Goal: Task Accomplishment & Management: Manage account settings

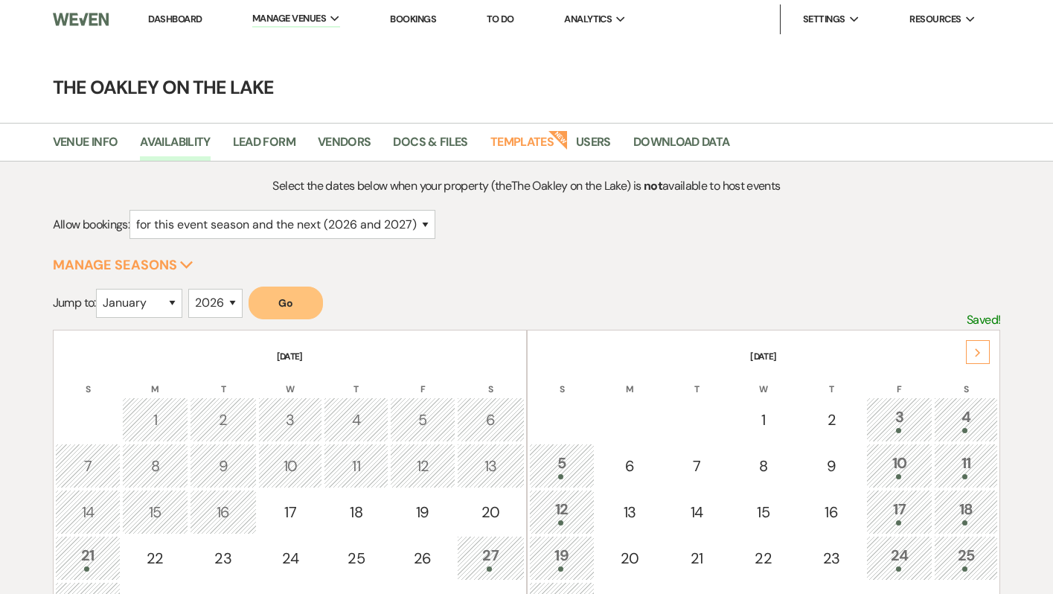
click at [176, 19] on link "Dashboard" at bounding box center [175, 19] width 54 height 13
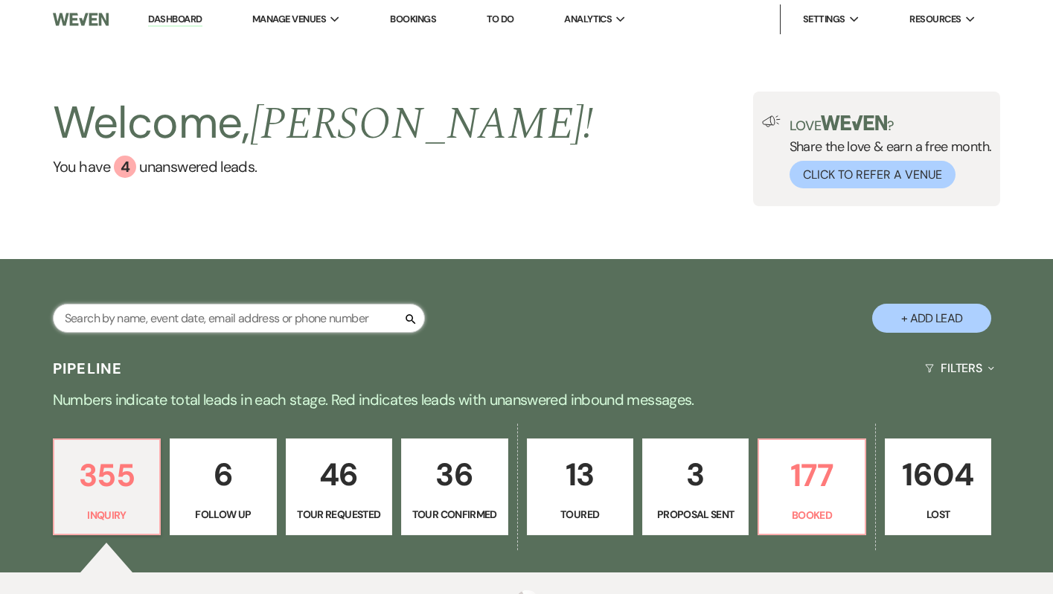
click at [181, 320] on input "text" at bounding box center [239, 318] width 372 height 29
type input "[PERSON_NAME]"
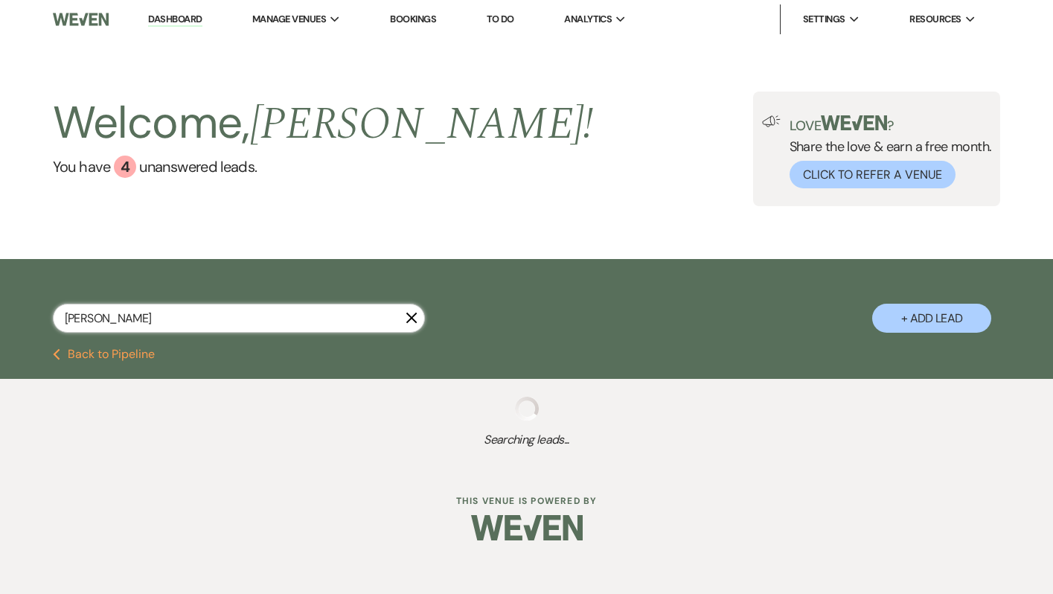
select select "2"
select select "8"
select select "4"
select select "8"
select select "6"
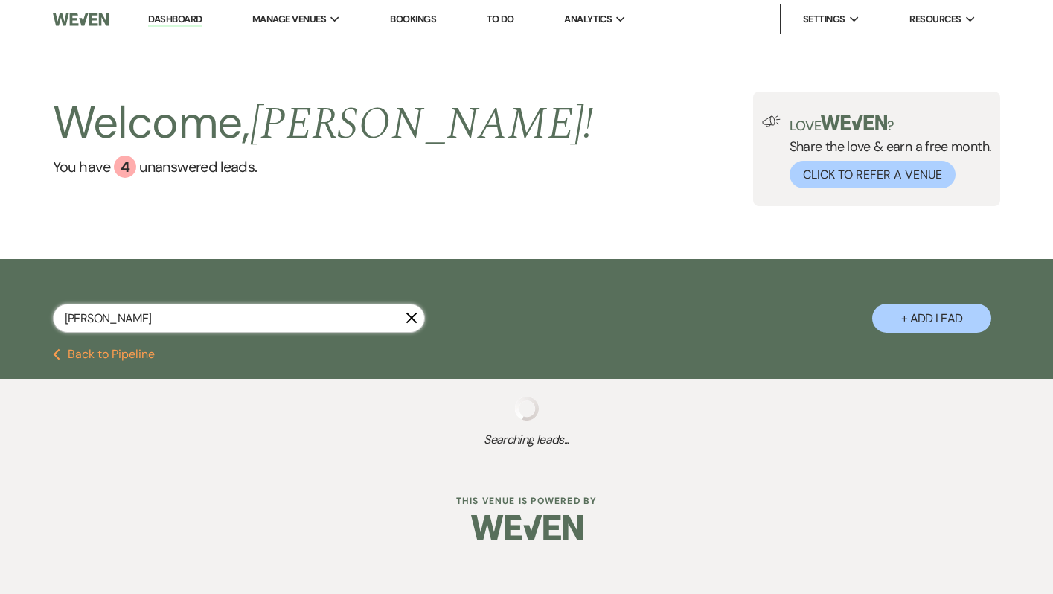
select select "8"
select select "5"
select select "8"
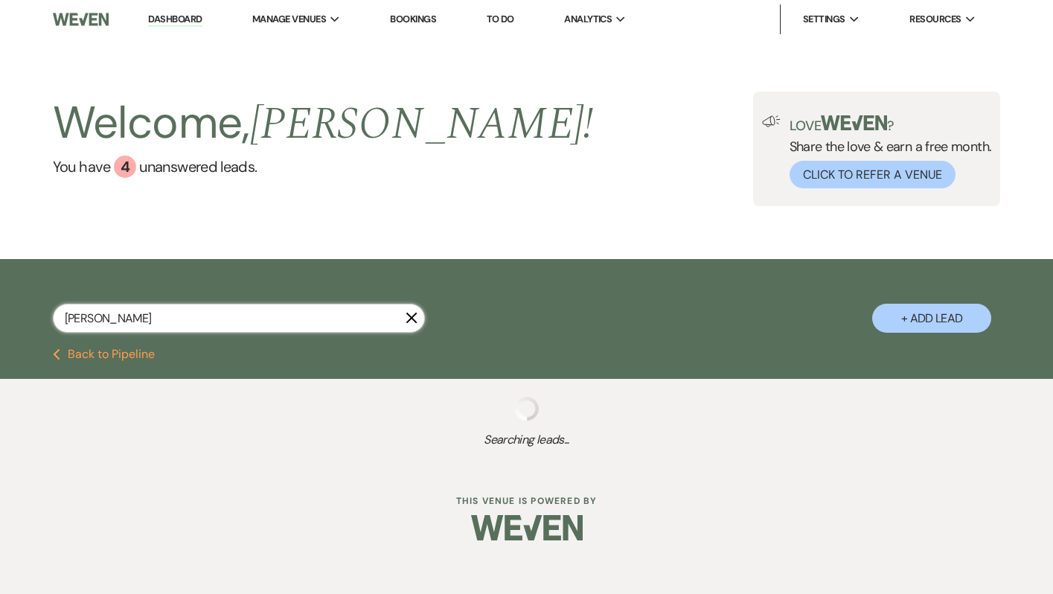
select select "4"
select select "8"
select select "5"
select select "8"
select select "5"
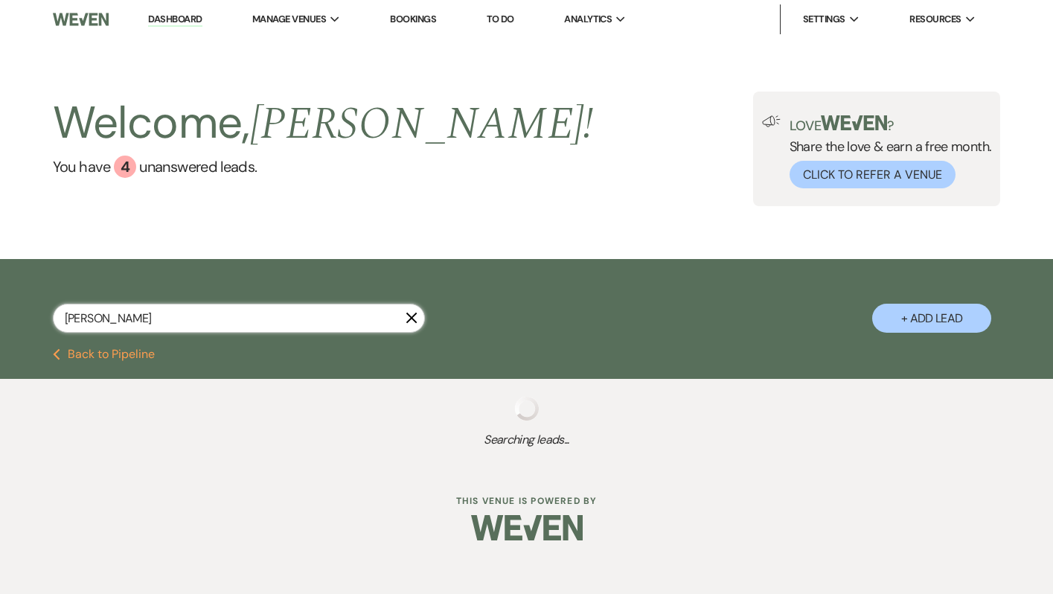
select select "8"
select select "5"
select select "8"
select select "4"
select select "8"
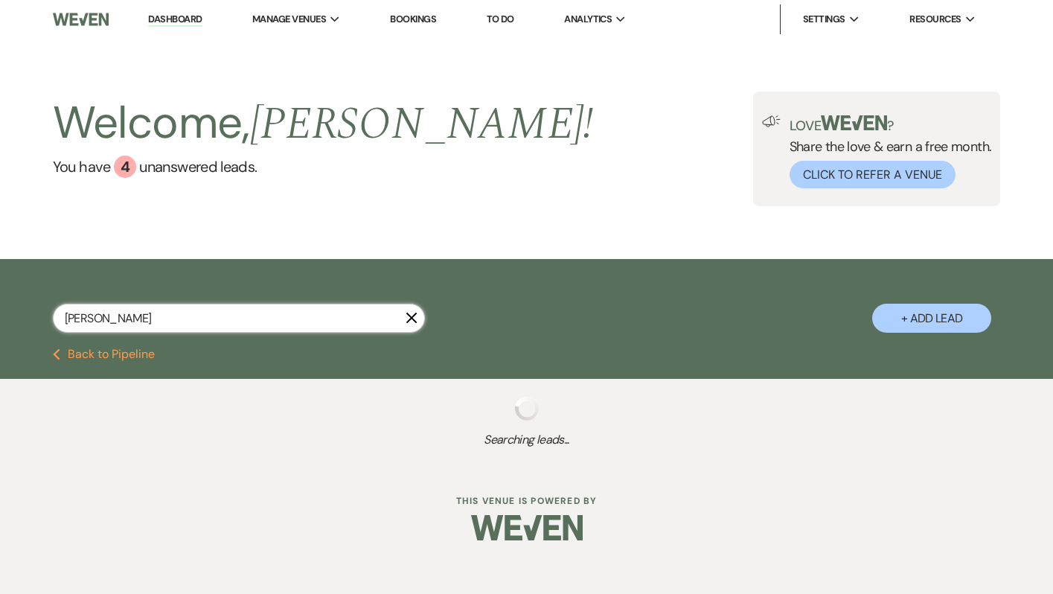
select select "10"
select select "8"
select select "5"
select select "8"
select select "4"
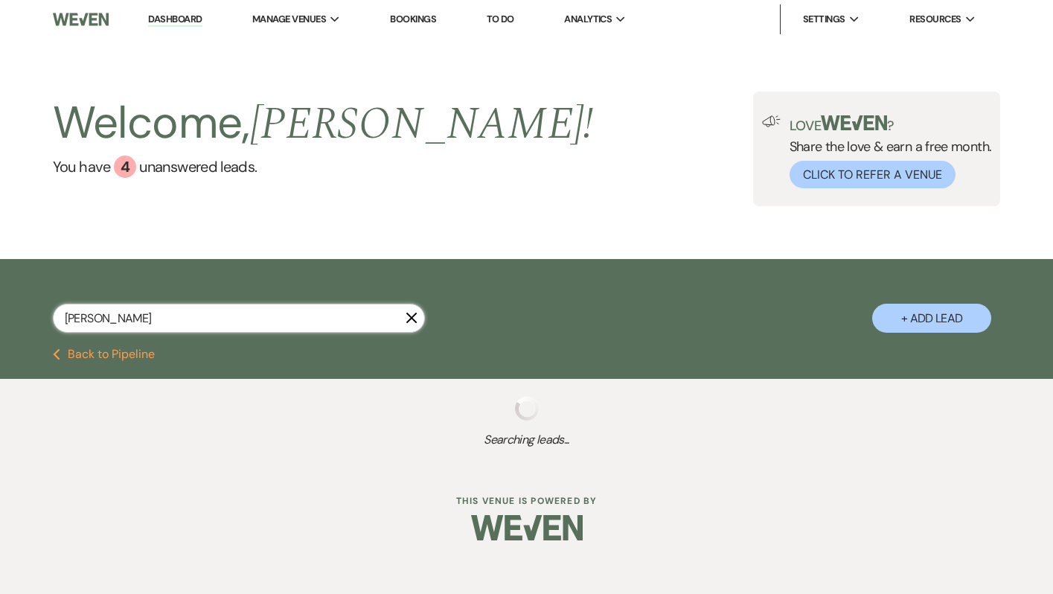
select select "8"
select select "3"
select select "8"
select select "5"
select select "8"
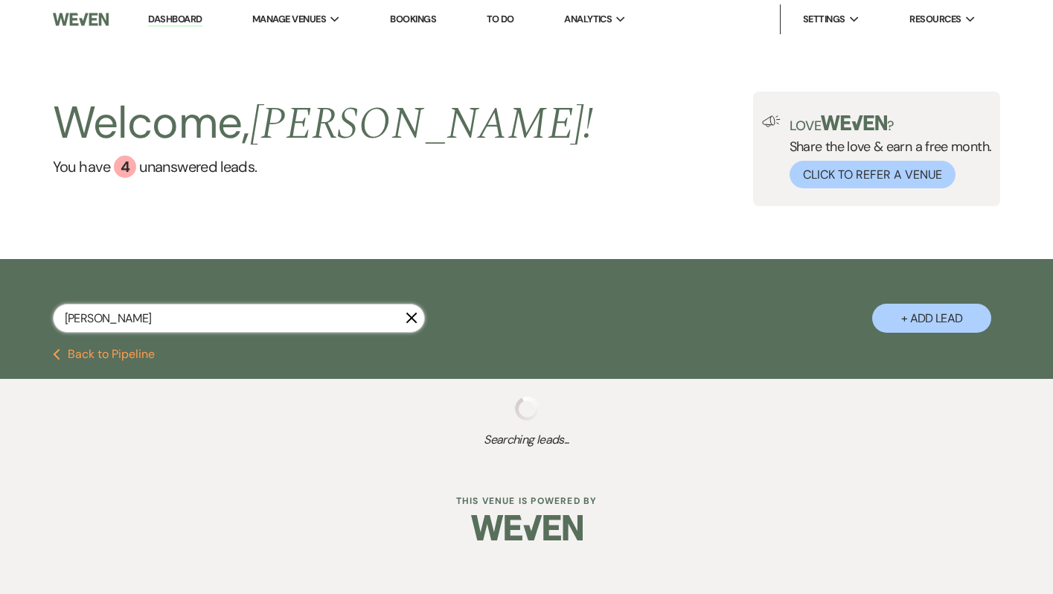
select select "3"
select select "8"
select select "10"
select select "8"
select select "5"
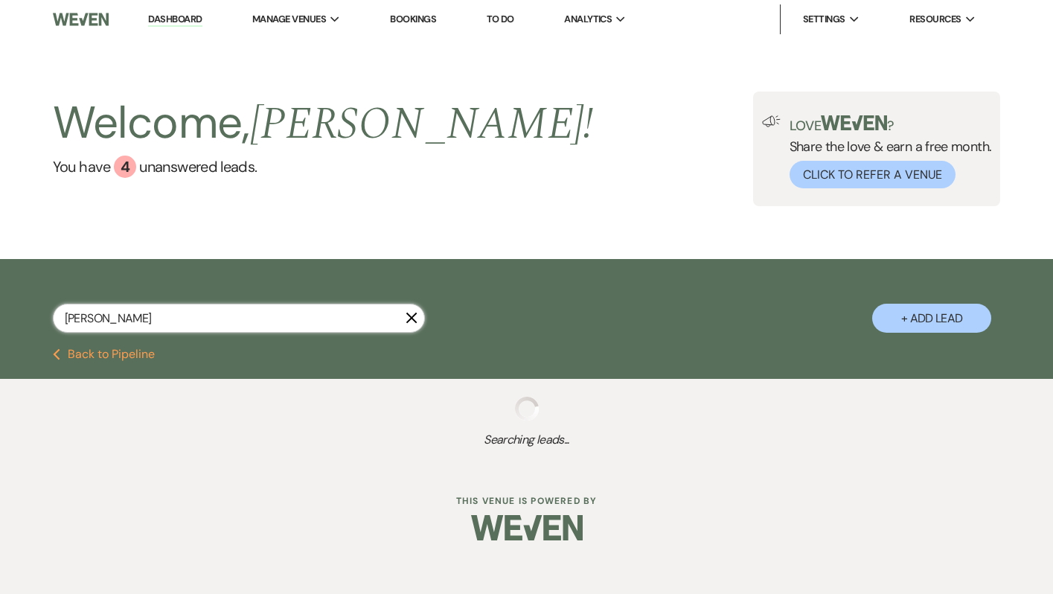
select select "8"
select select "6"
select select "8"
select select "3"
select select "8"
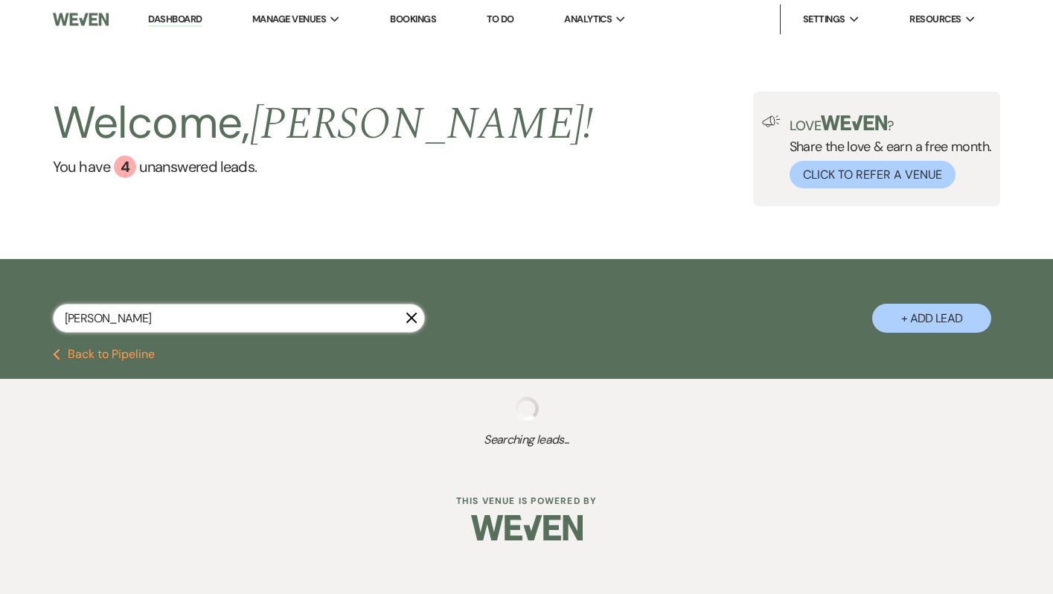
select select "4"
select select "8"
select select "5"
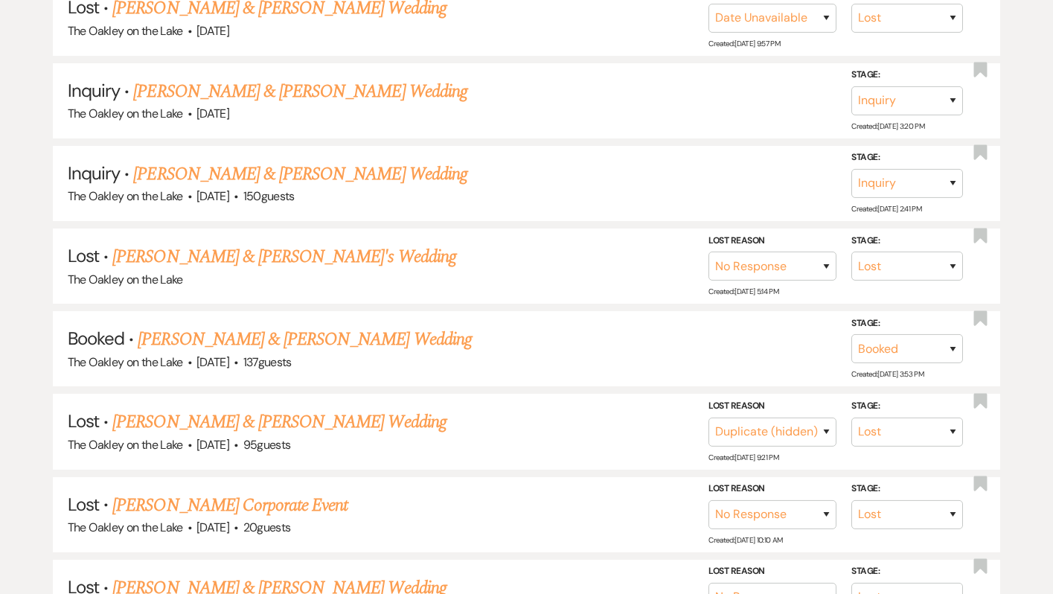
scroll to position [839, 0]
type input "jess"
click at [325, 327] on link "Ben Dunlap & Jess Mohr's Wedding" at bounding box center [304, 338] width 333 height 27
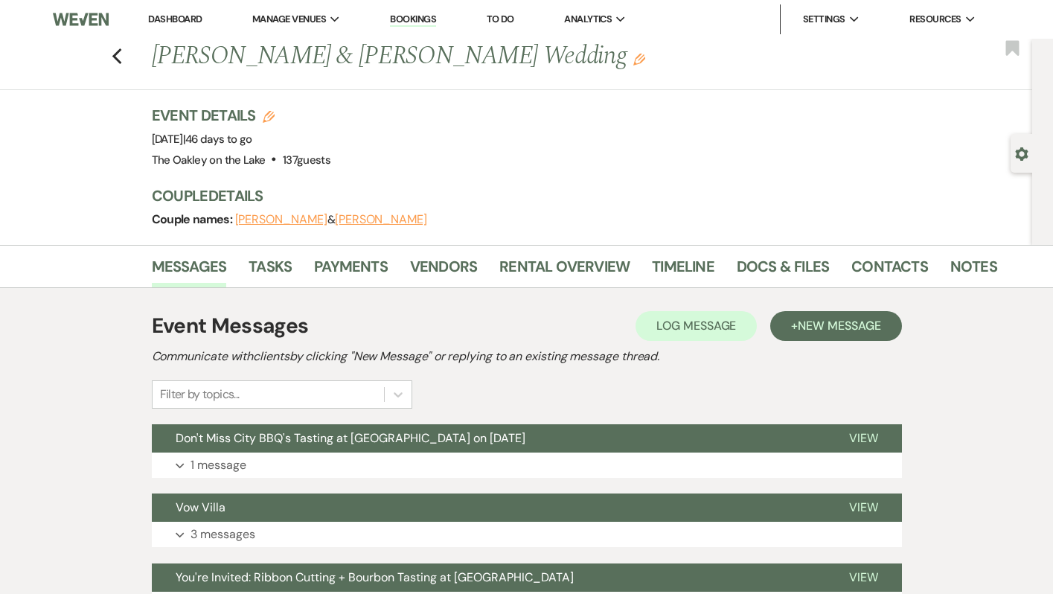
scroll to position [3, 0]
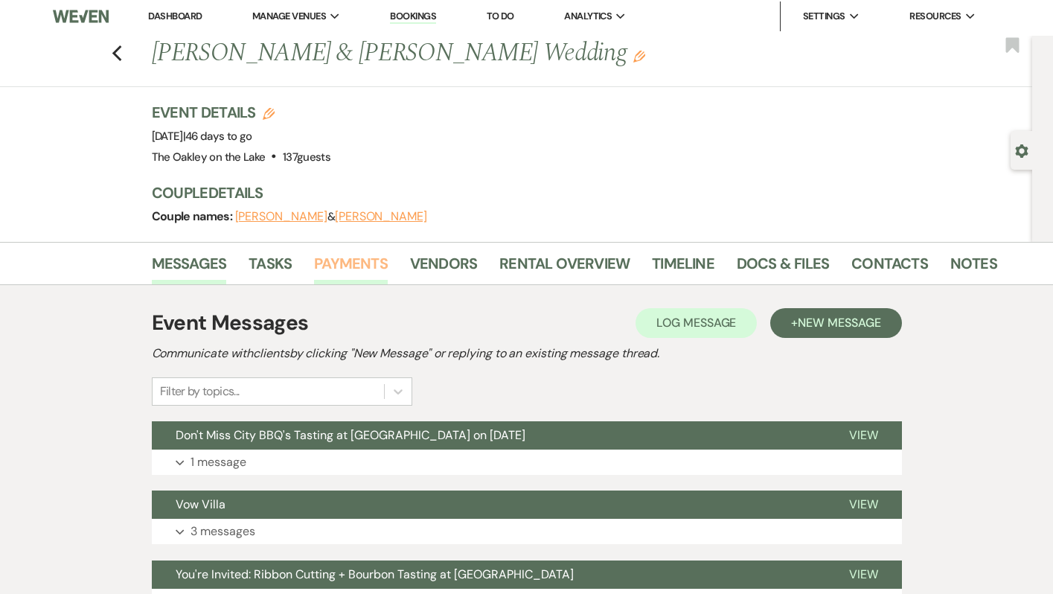
click at [345, 270] on link "Payments" at bounding box center [351, 267] width 74 height 33
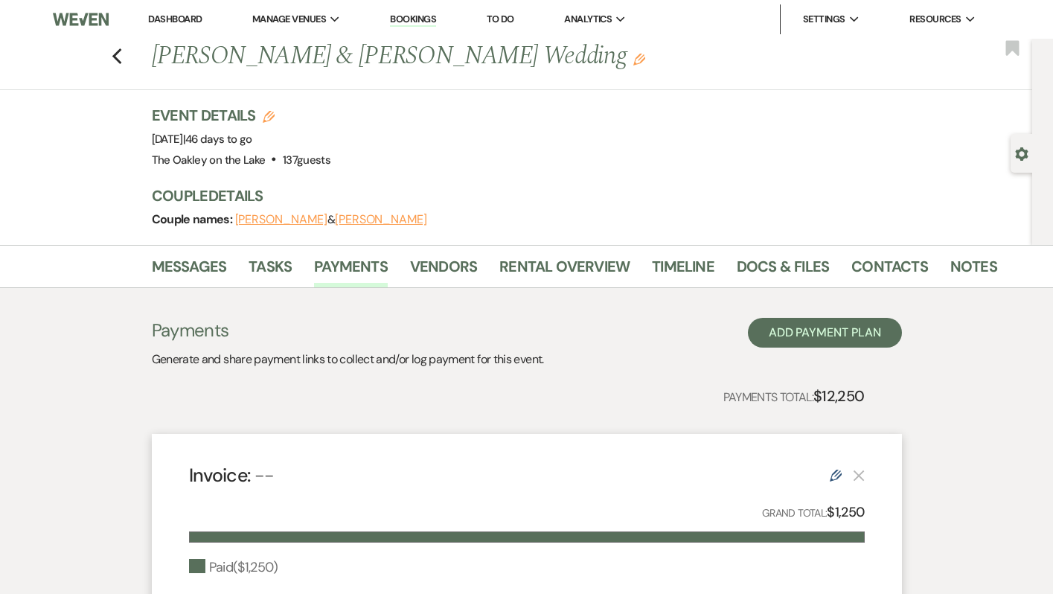
click at [189, 252] on li "Messages" at bounding box center [200, 269] width 97 height 36
click at [190, 278] on link "Messages" at bounding box center [189, 270] width 75 height 33
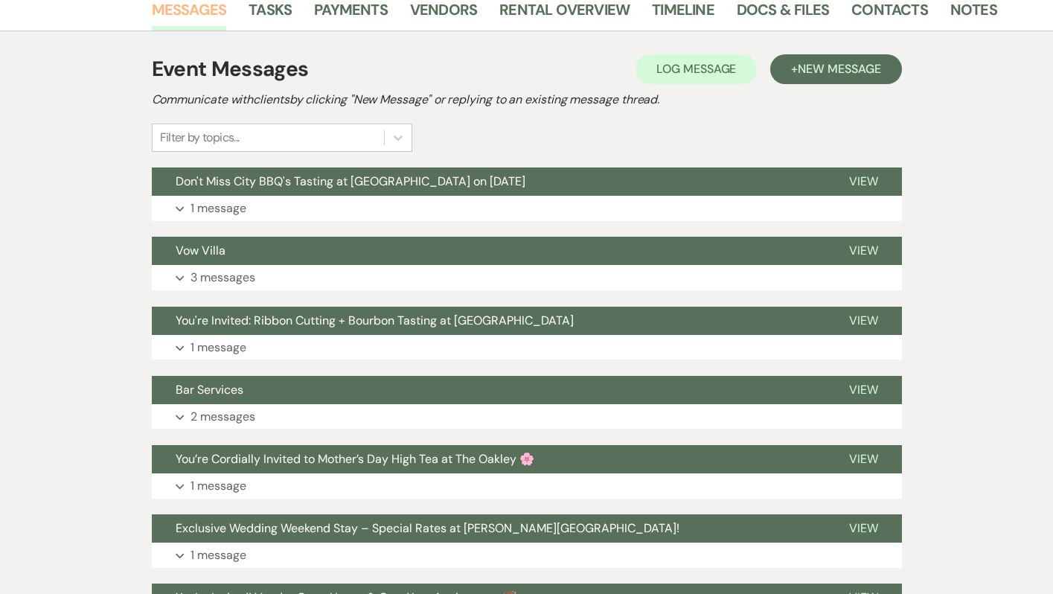
scroll to position [258, 0]
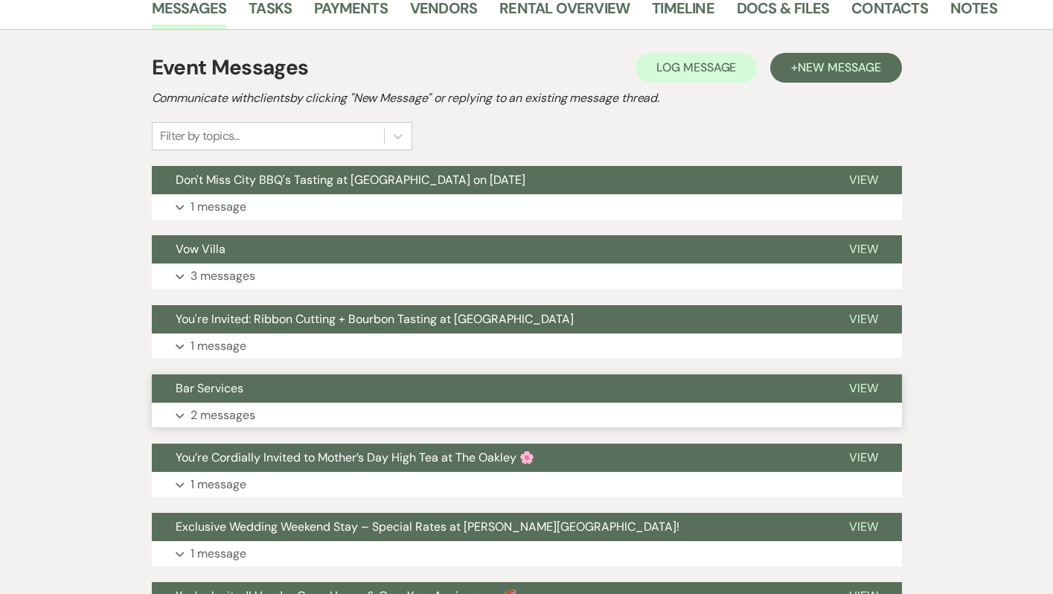
click at [240, 410] on p "2 messages" at bounding box center [222, 415] width 65 height 19
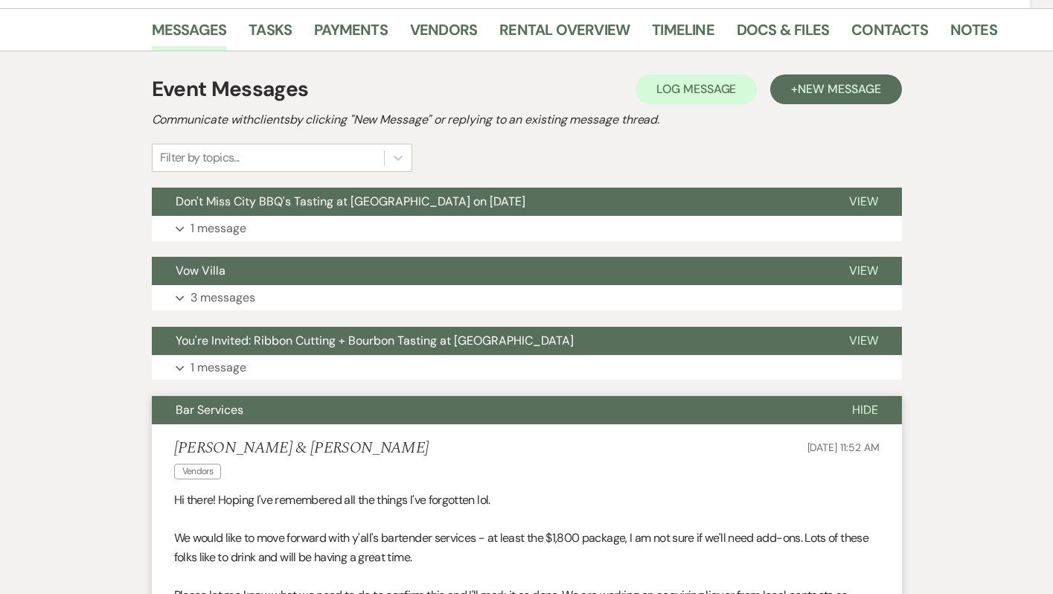
scroll to position [0, 0]
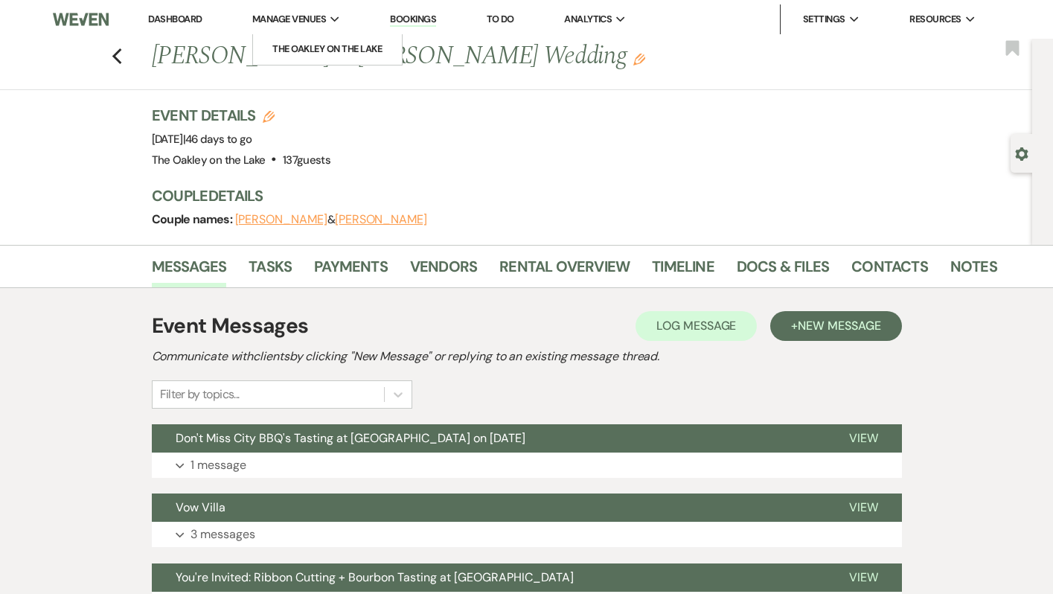
click at [197, 18] on link "Dashboard" at bounding box center [175, 19] width 54 height 13
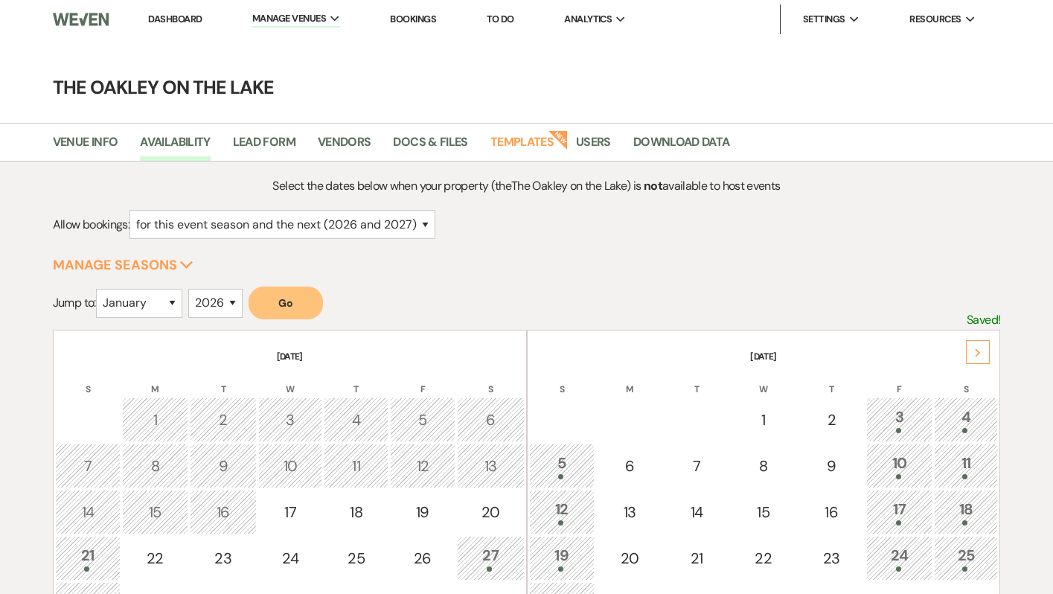
click at [400, 16] on link "Bookings" at bounding box center [413, 19] width 46 height 13
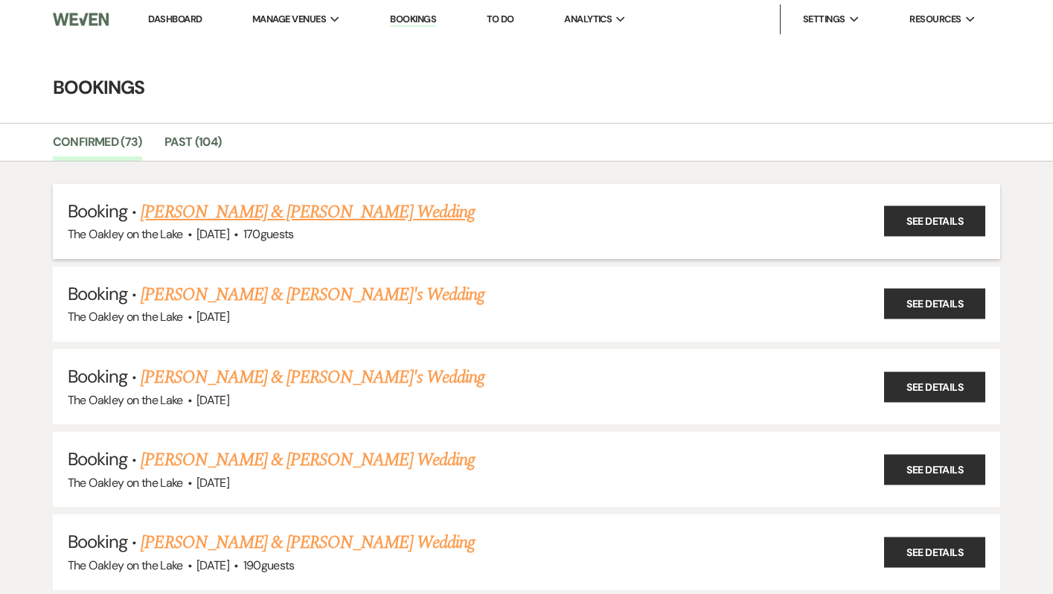
click at [301, 209] on link "David & Christina Agyepong's Wedding" at bounding box center [307, 212] width 333 height 27
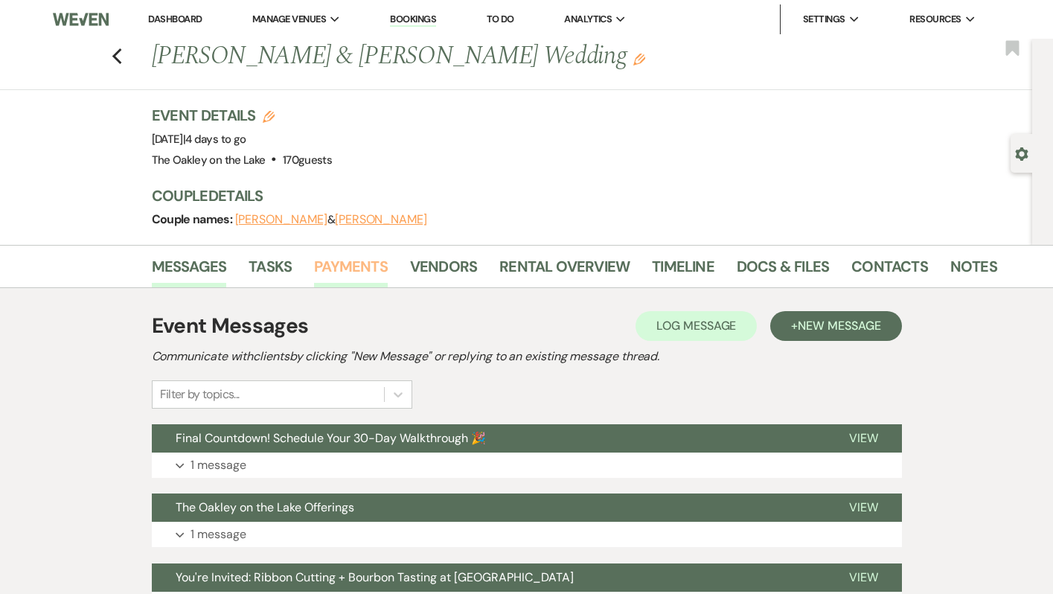
click at [342, 262] on link "Payments" at bounding box center [351, 270] width 74 height 33
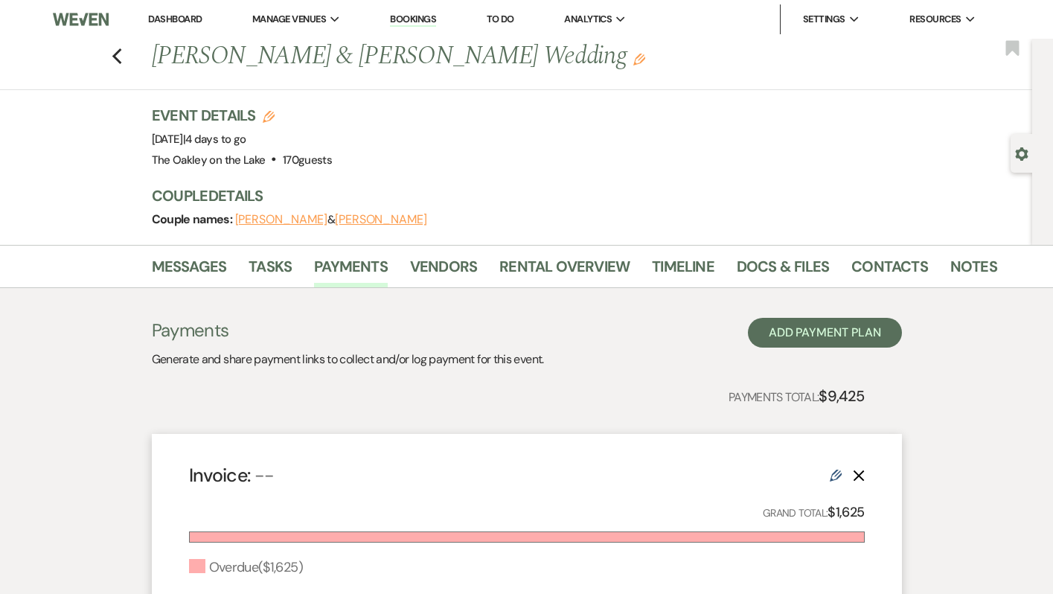
click at [391, 20] on li "Bookings" at bounding box center [412, 19] width 61 height 30
click at [400, 20] on link "Bookings" at bounding box center [413, 20] width 46 height 14
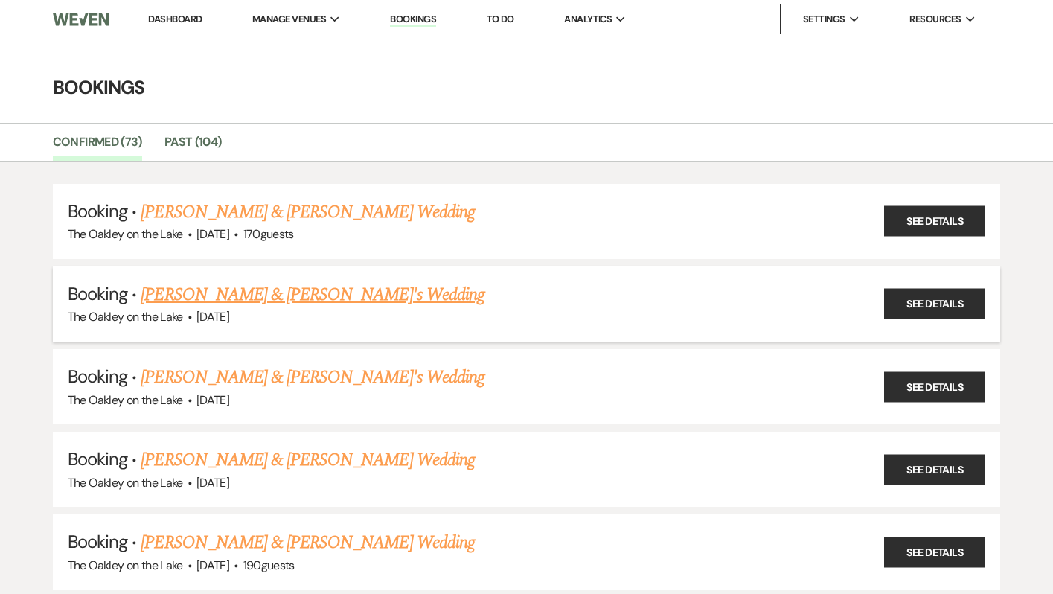
click at [251, 289] on link "Jay Jung & Jenny Son's Wedding" at bounding box center [313, 294] width 344 height 27
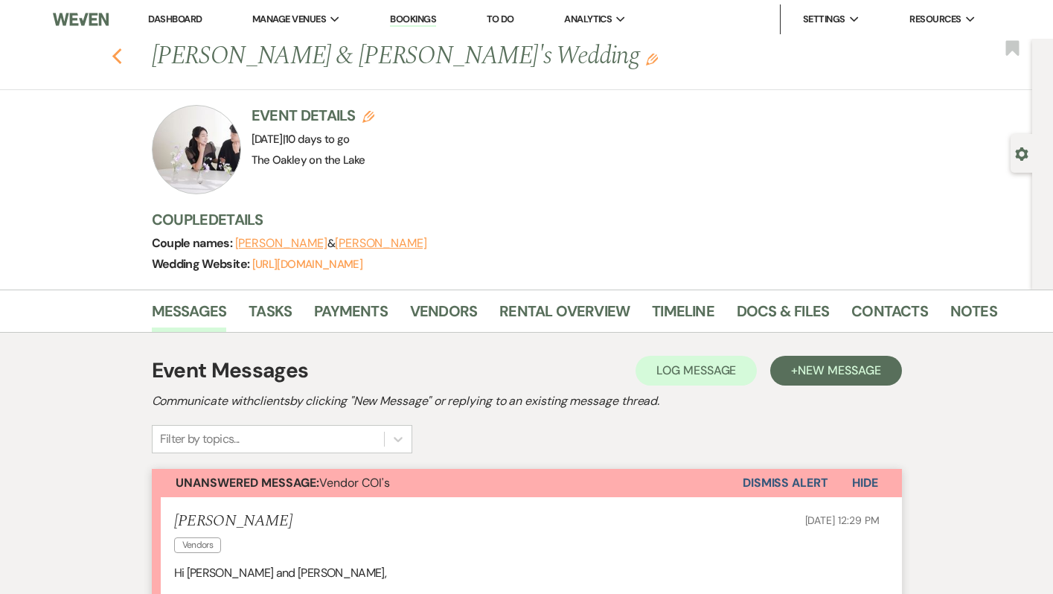
click at [115, 57] on use "button" at bounding box center [117, 56] width 10 height 16
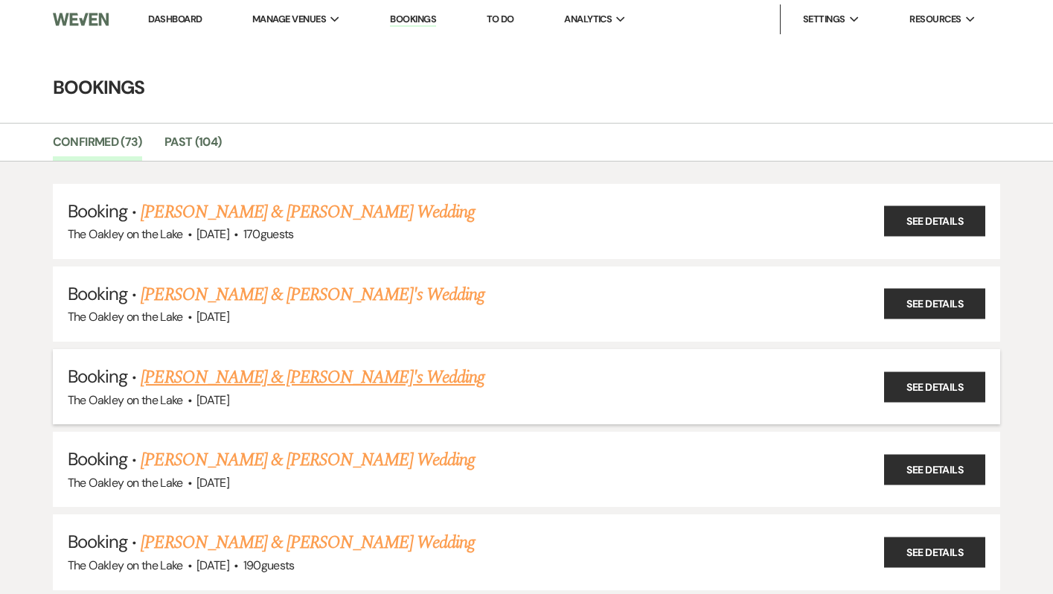
click at [248, 372] on link "Fabian Park & Emily Um's Wedding" at bounding box center [313, 377] width 344 height 27
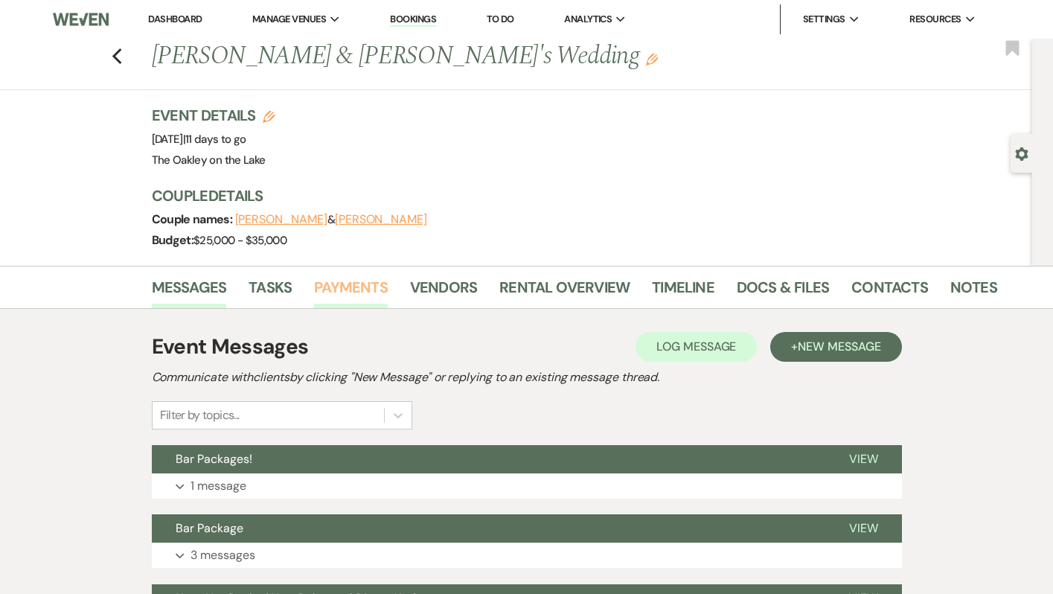
click at [350, 282] on link "Payments" at bounding box center [351, 291] width 74 height 33
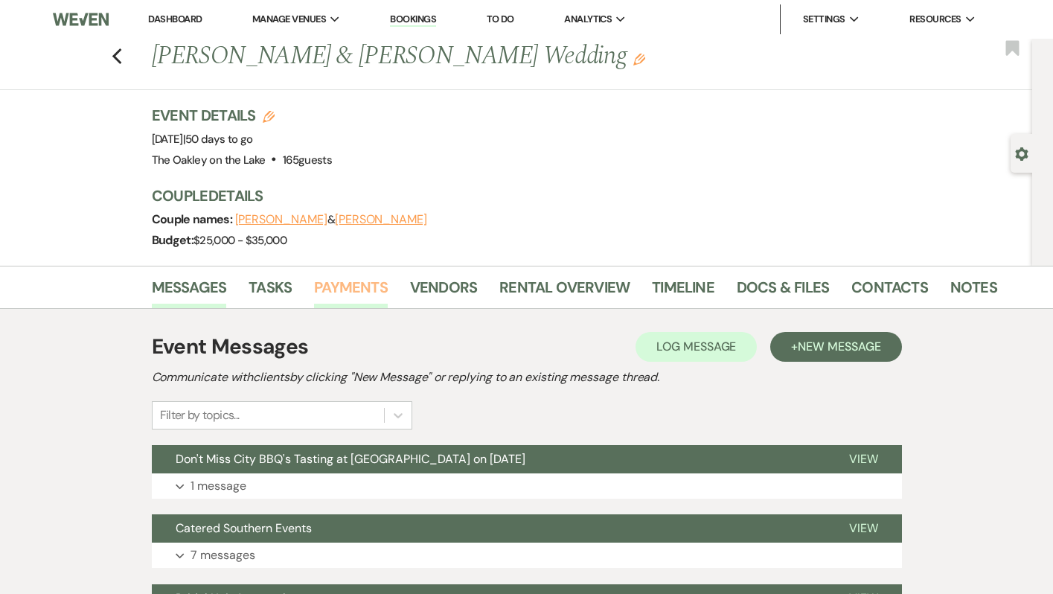
click at [362, 289] on link "Payments" at bounding box center [351, 291] width 74 height 33
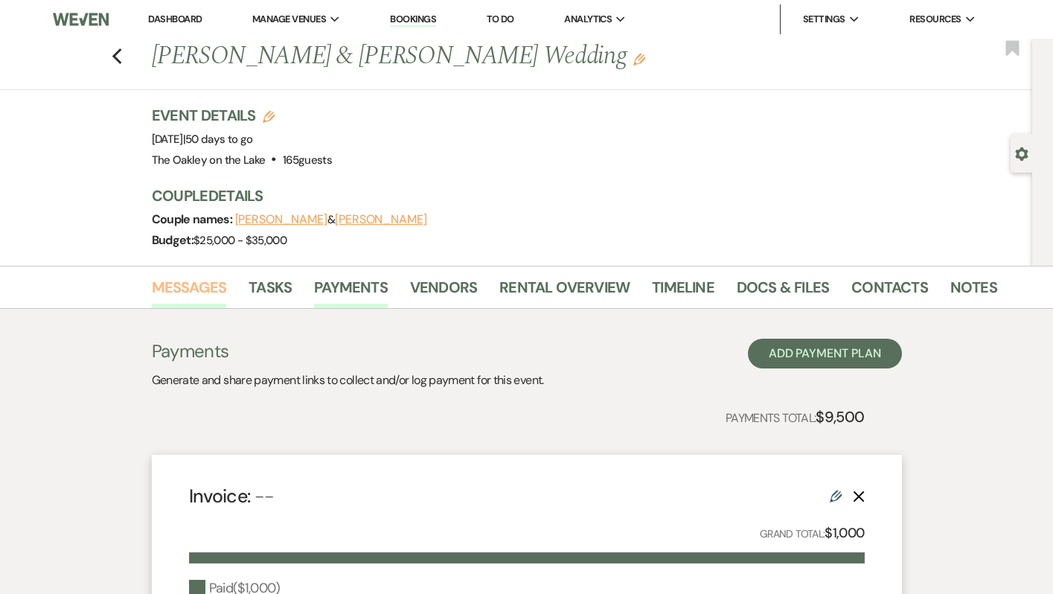
click at [197, 292] on link "Messages" at bounding box center [189, 291] width 75 height 33
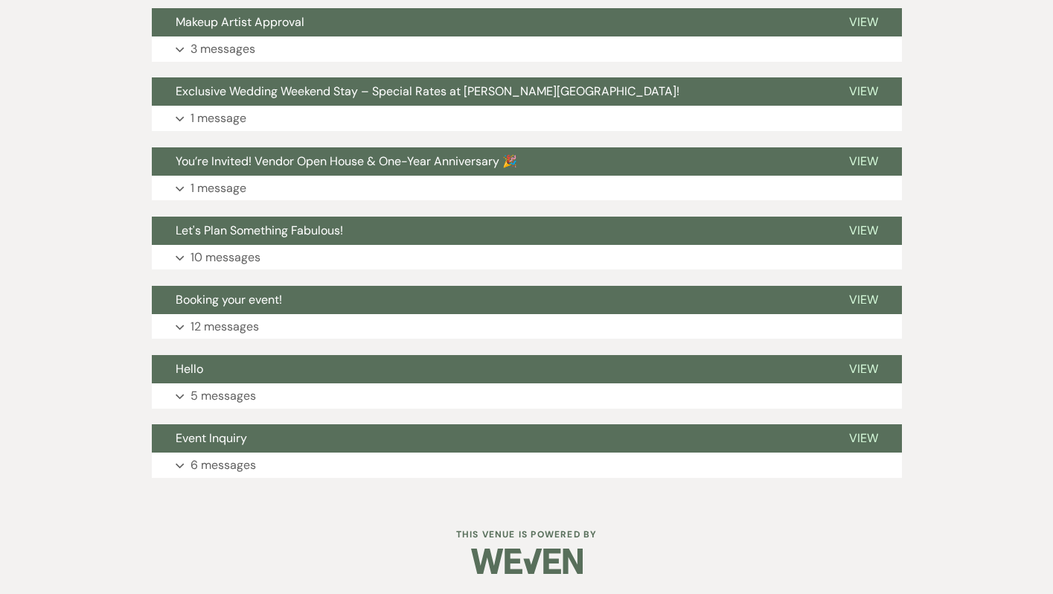
scroll to position [784, 0]
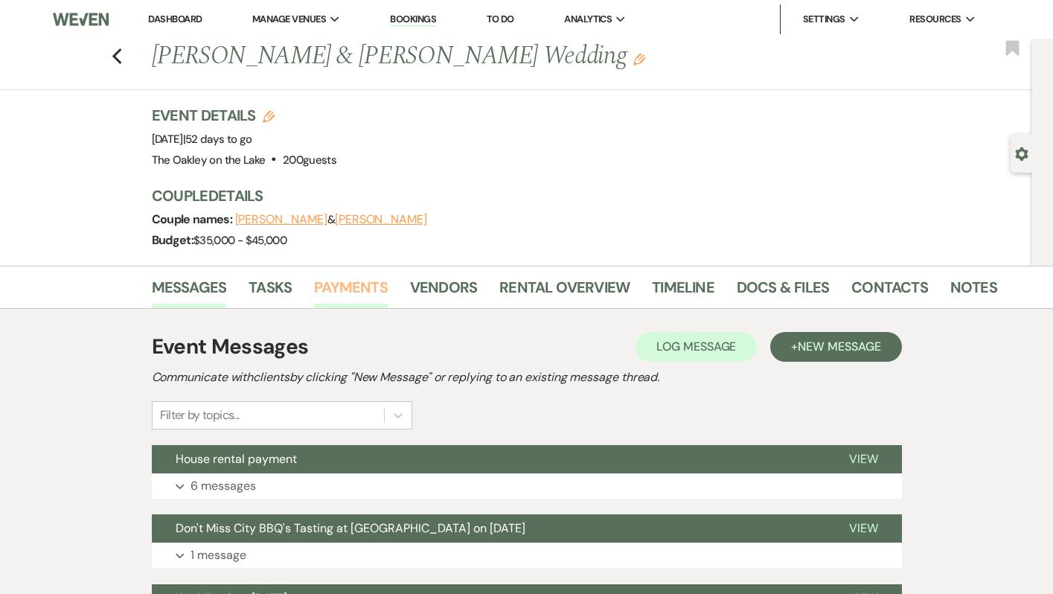
click at [335, 283] on link "Payments" at bounding box center [351, 291] width 74 height 33
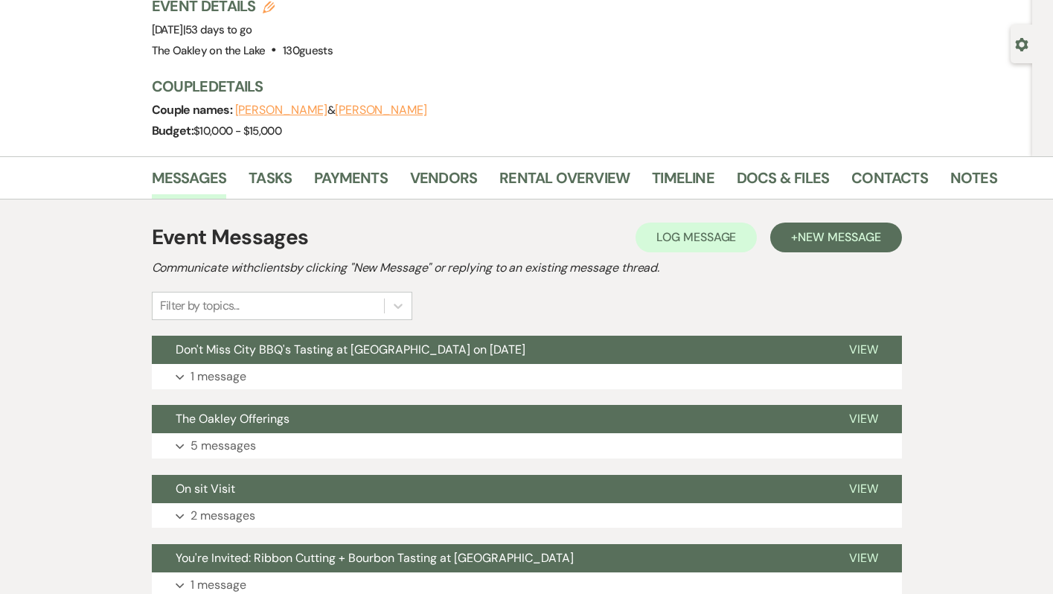
scroll to position [112, 0]
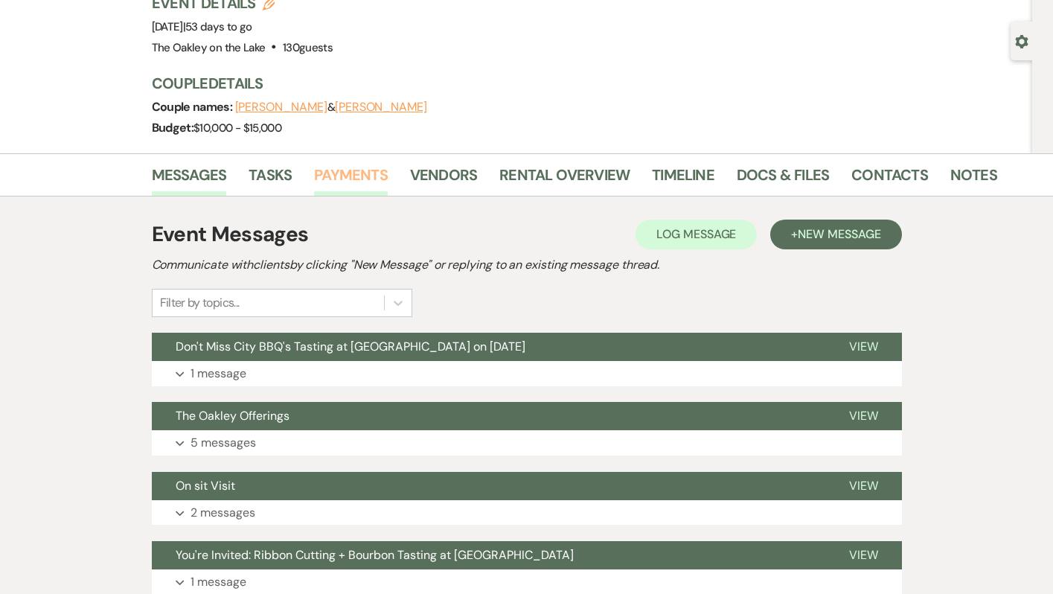
click at [331, 175] on link "Payments" at bounding box center [351, 179] width 74 height 33
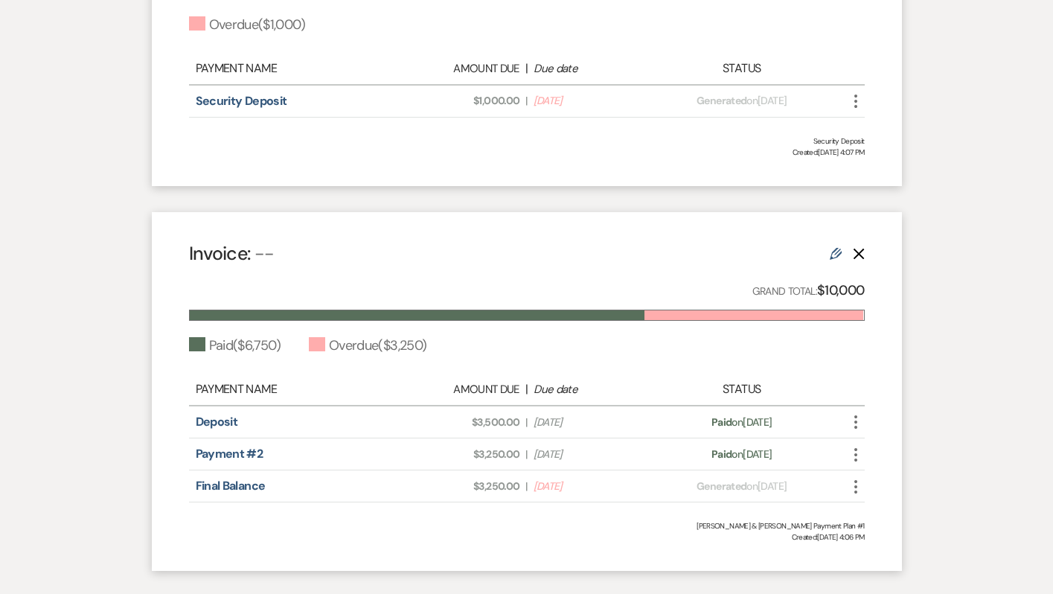
scroll to position [972, 0]
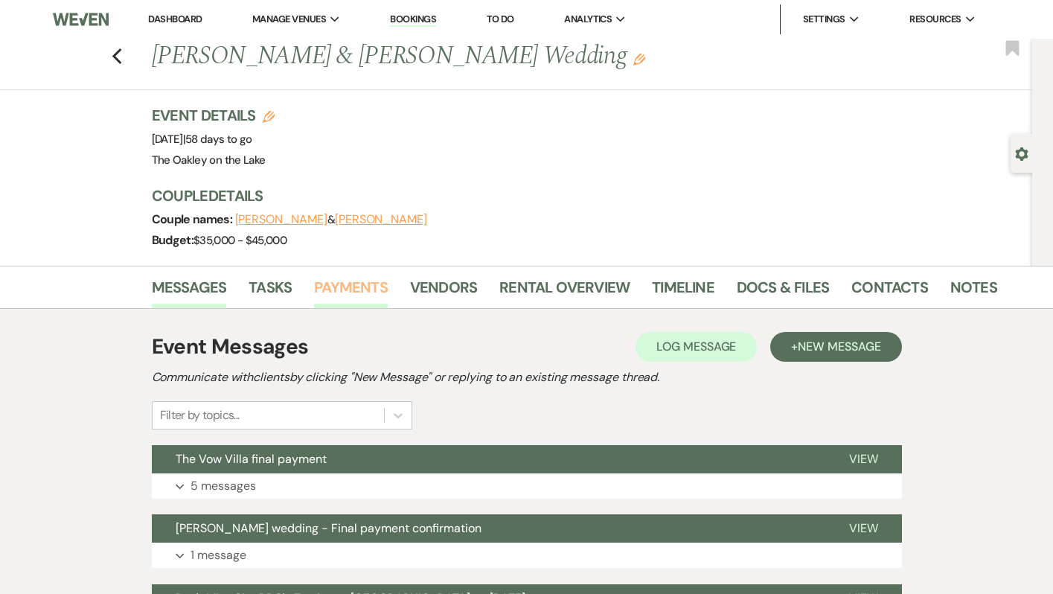
click at [365, 283] on link "Payments" at bounding box center [351, 291] width 74 height 33
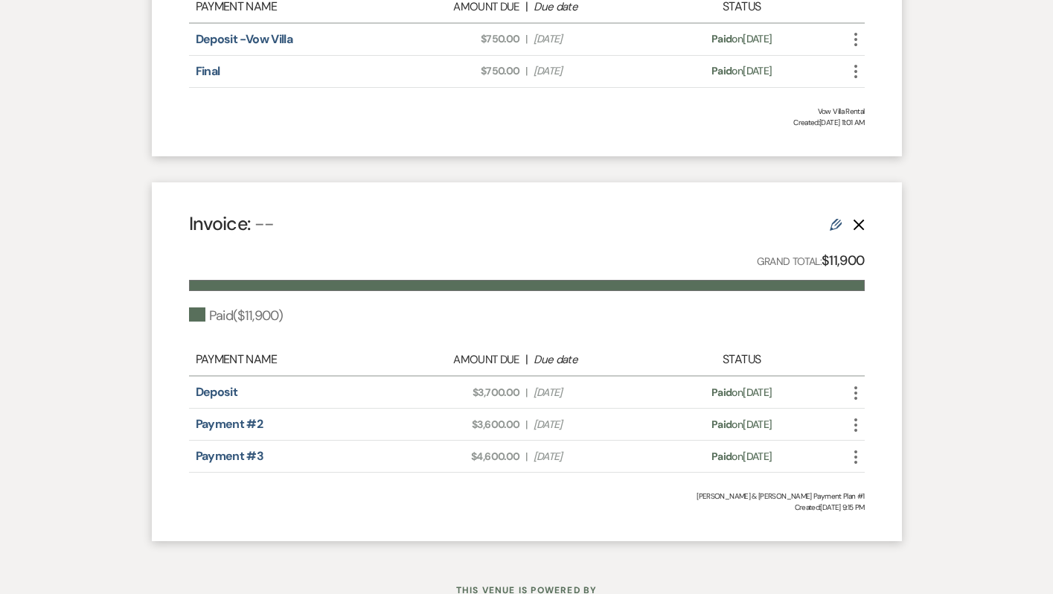
scroll to position [683, 0]
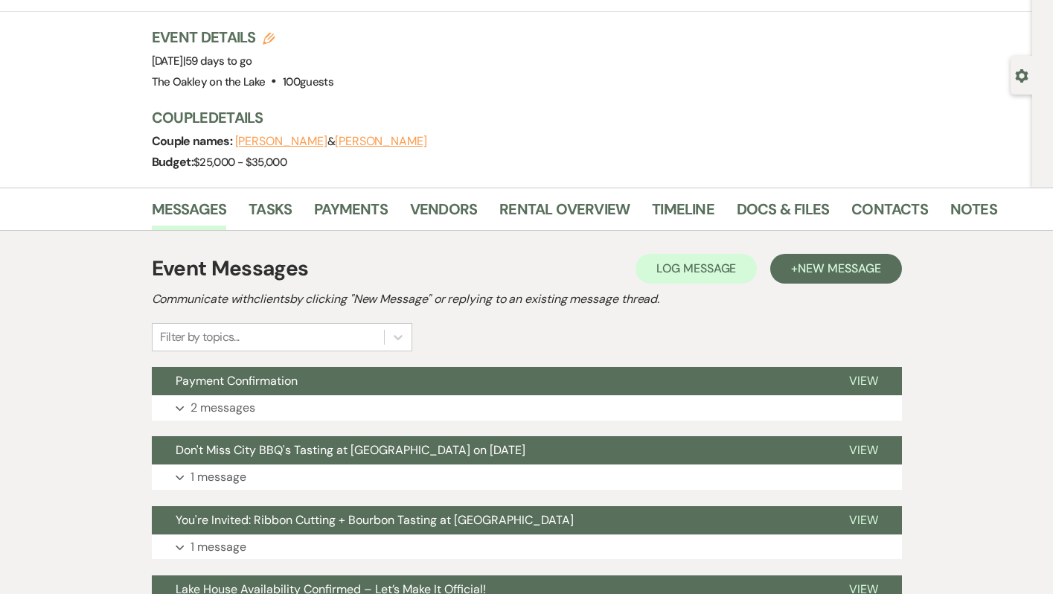
scroll to position [45, 0]
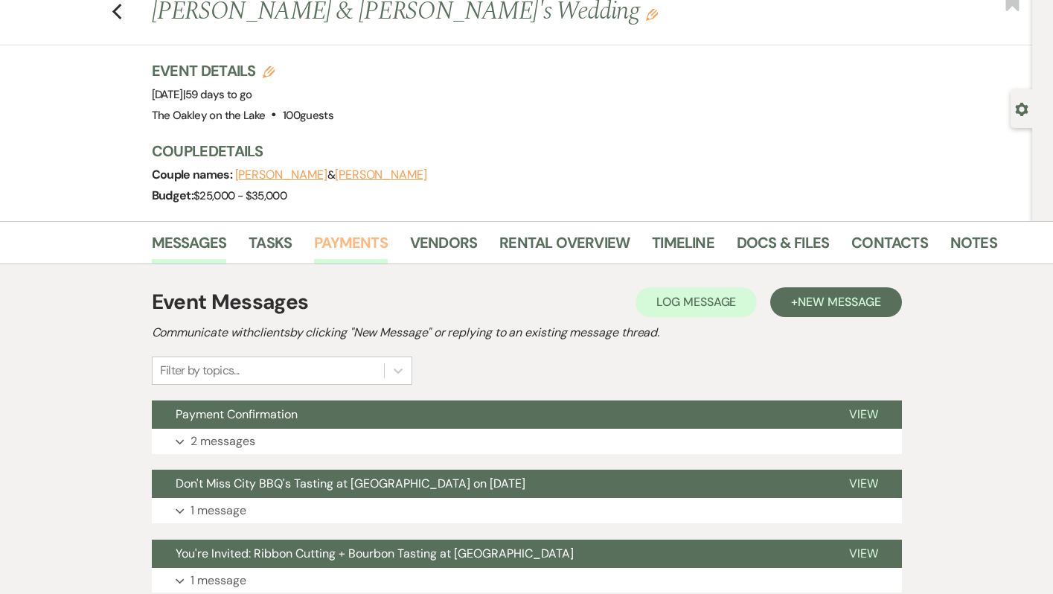
click at [347, 231] on link "Payments" at bounding box center [351, 247] width 74 height 33
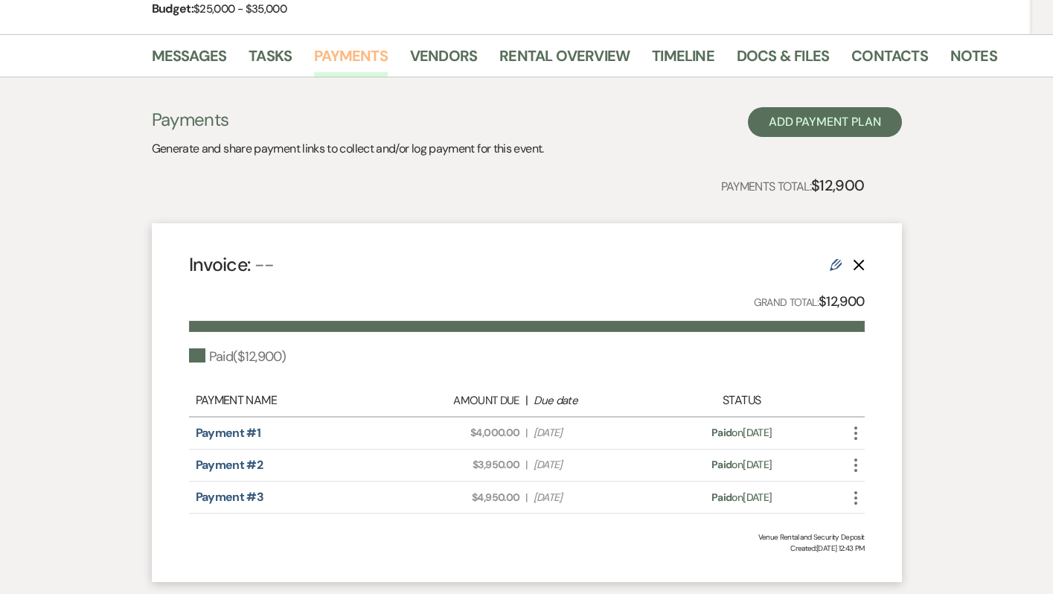
scroll to position [92, 0]
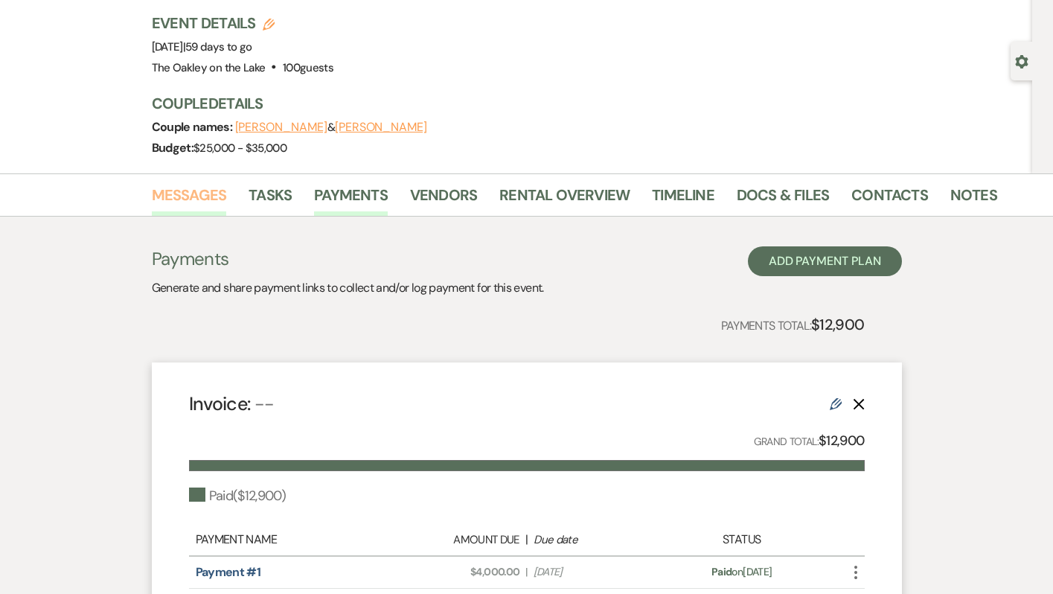
click at [208, 188] on link "Messages" at bounding box center [189, 199] width 75 height 33
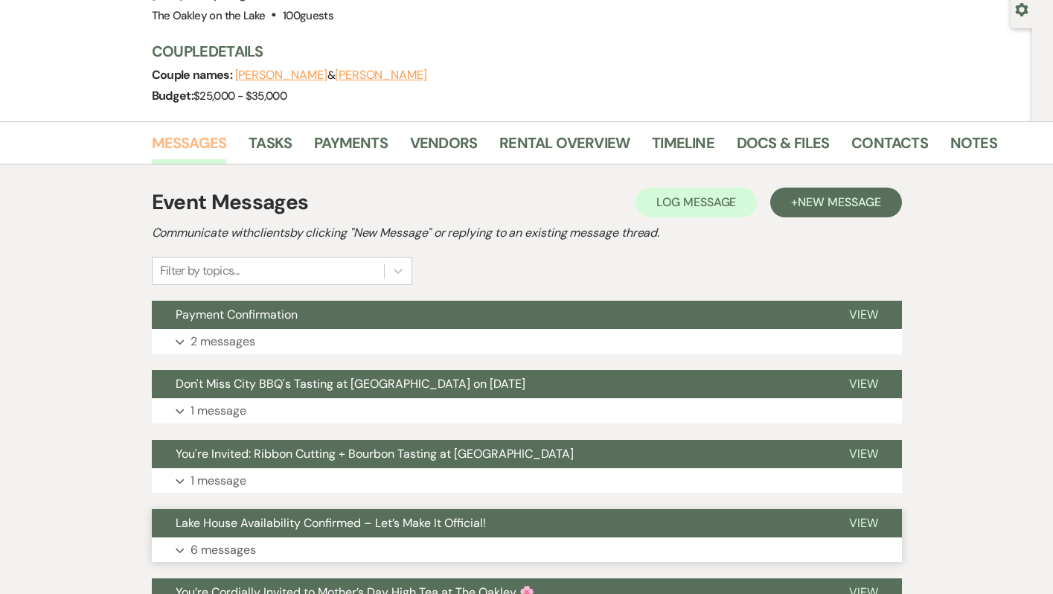
scroll to position [45, 0]
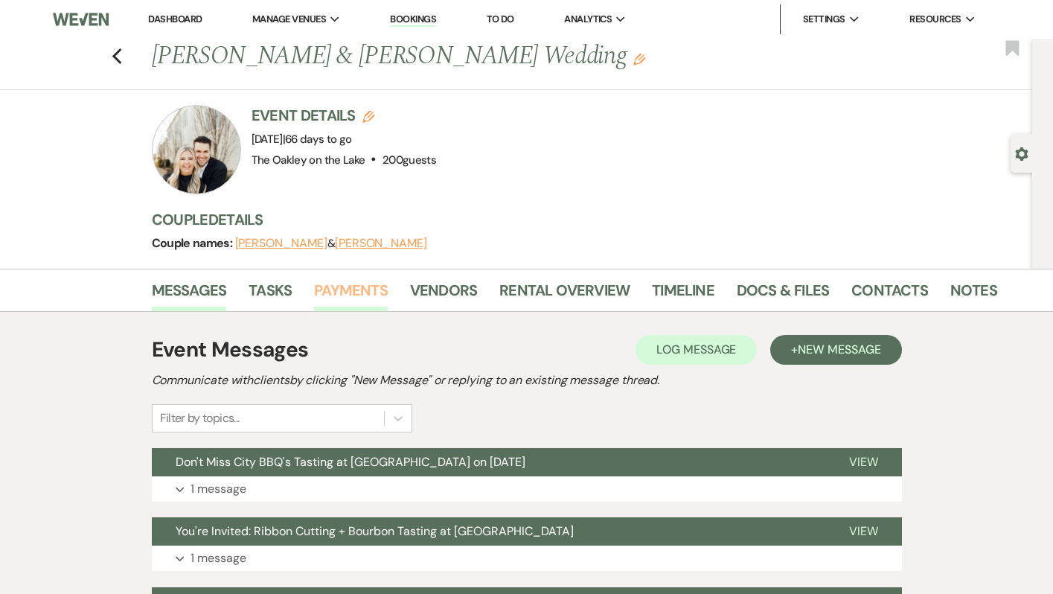
click at [368, 298] on link "Payments" at bounding box center [351, 294] width 74 height 33
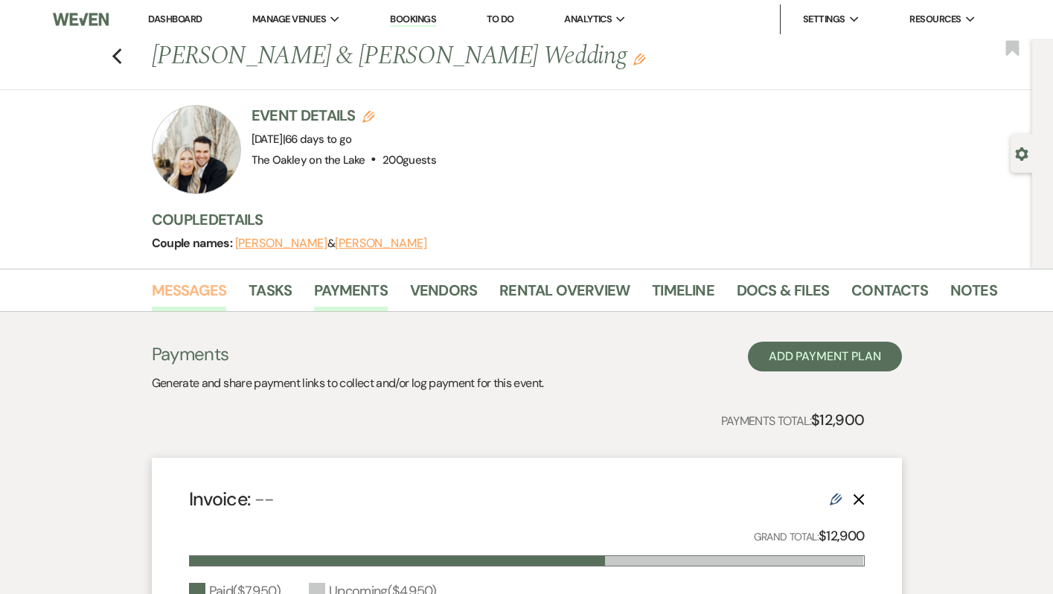
click at [211, 292] on link "Messages" at bounding box center [189, 294] width 75 height 33
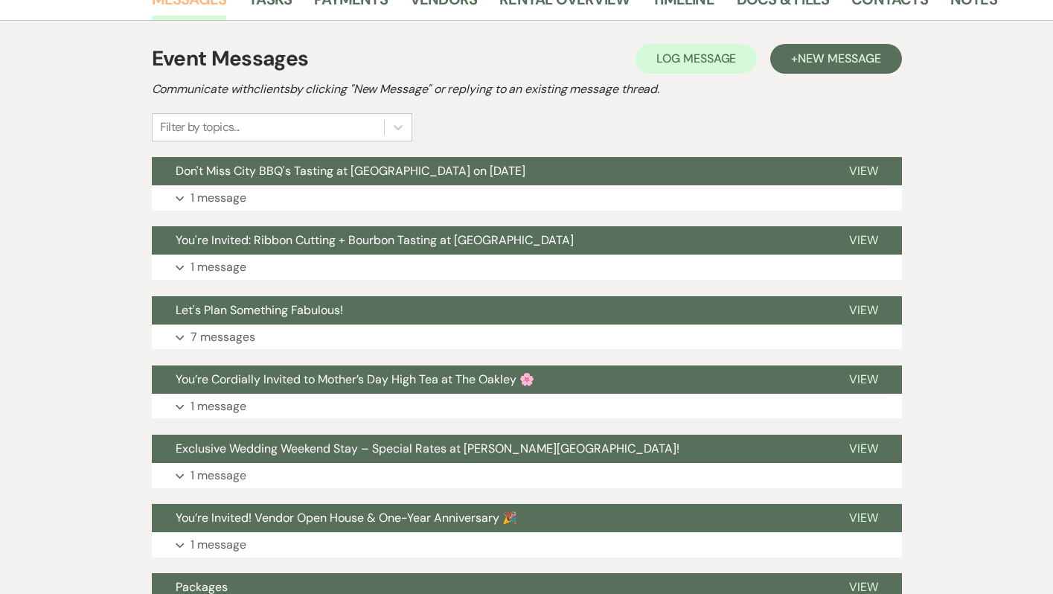
scroll to position [295, 0]
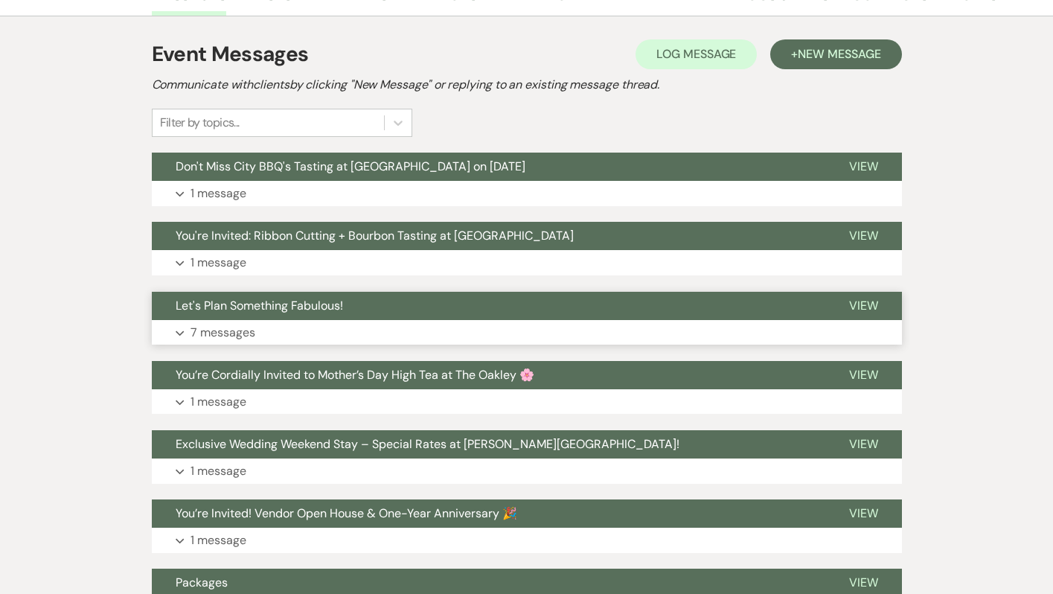
click at [214, 308] on span "Let's Plan Something Fabulous!" at bounding box center [259, 306] width 167 height 16
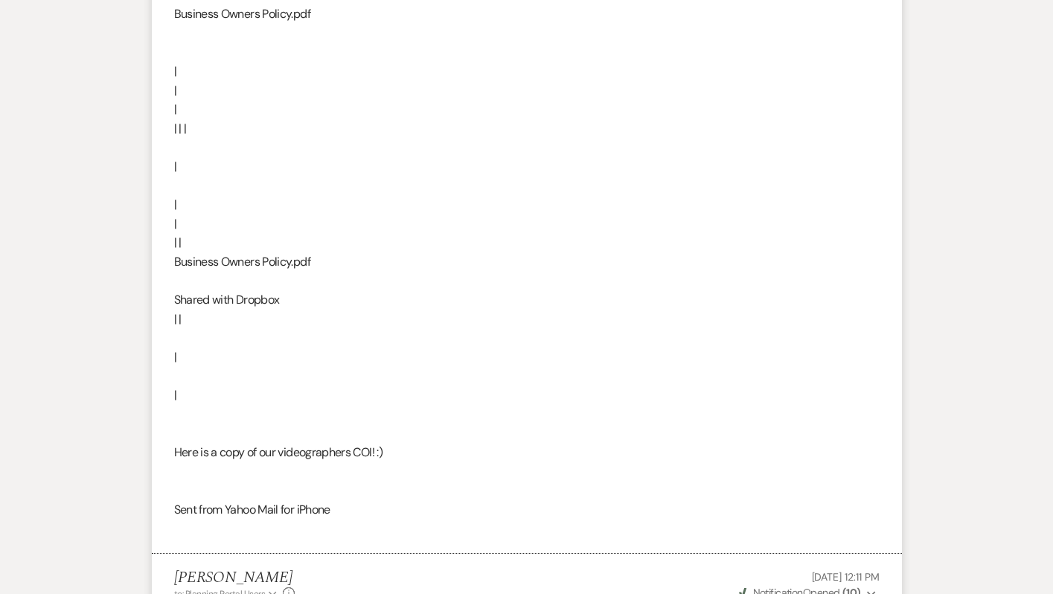
scroll to position [1776, 0]
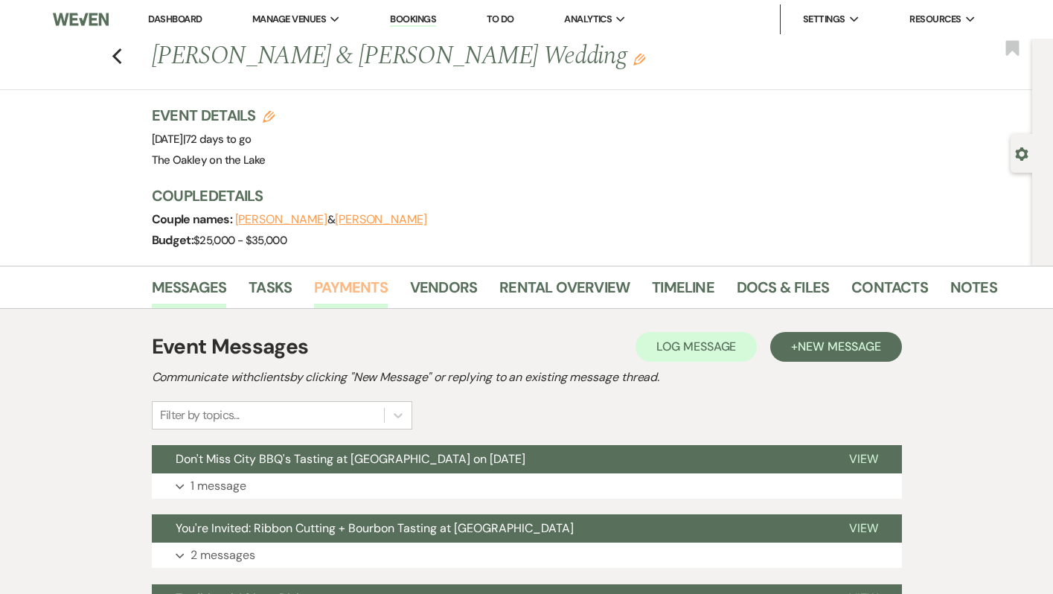
click at [345, 295] on link "Payments" at bounding box center [351, 291] width 74 height 33
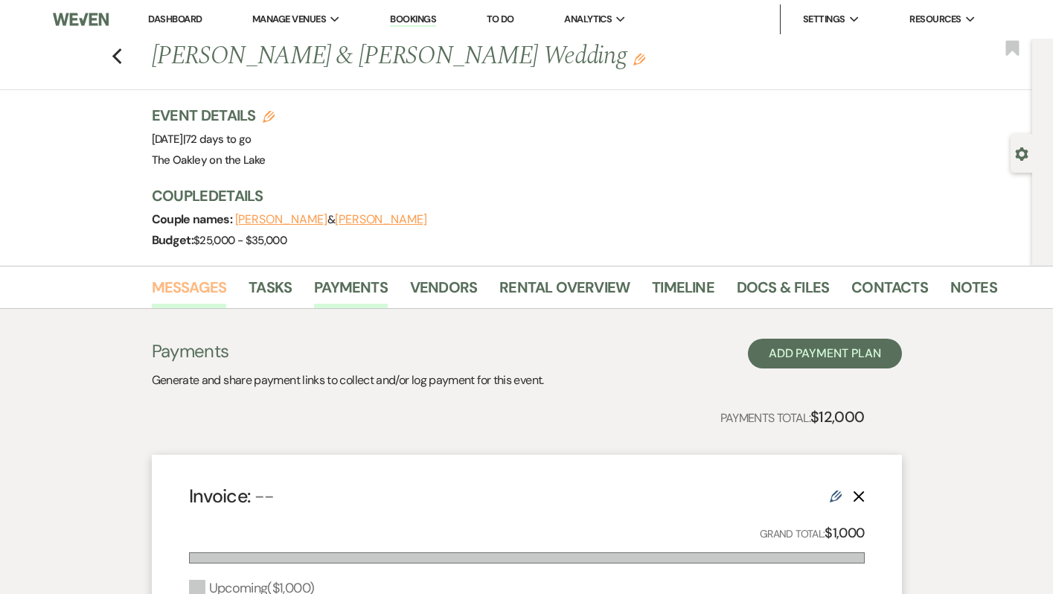
click at [205, 285] on link "Messages" at bounding box center [189, 291] width 75 height 33
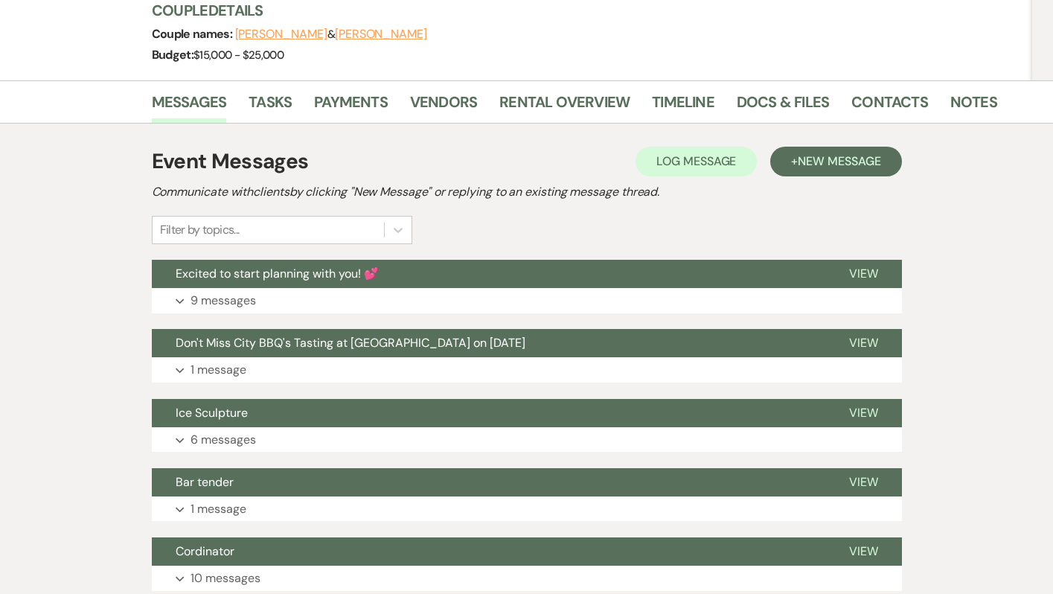
scroll to position [190, 0]
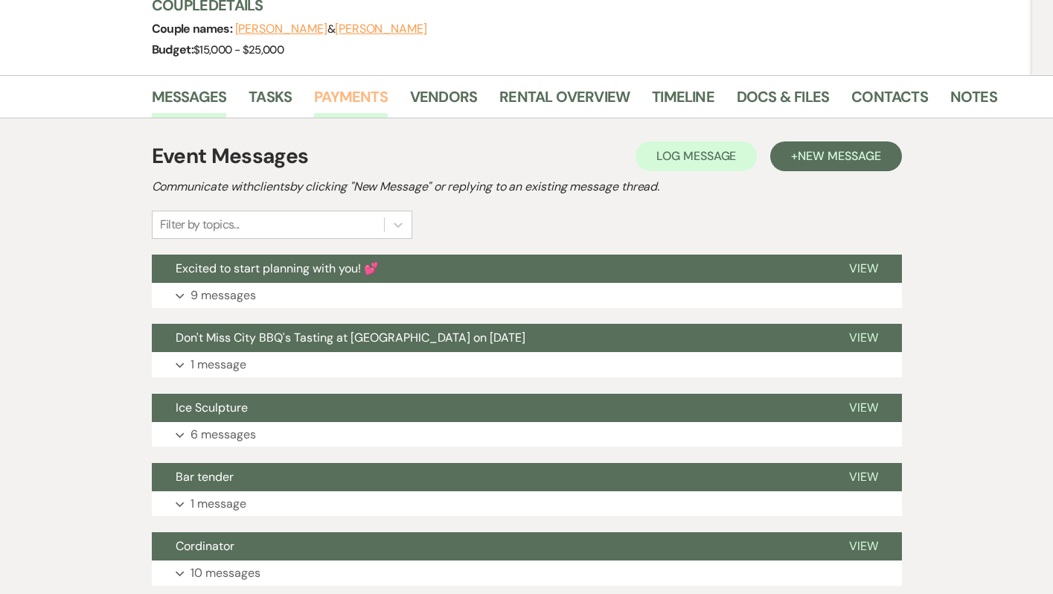
click at [370, 88] on link "Payments" at bounding box center [351, 101] width 74 height 33
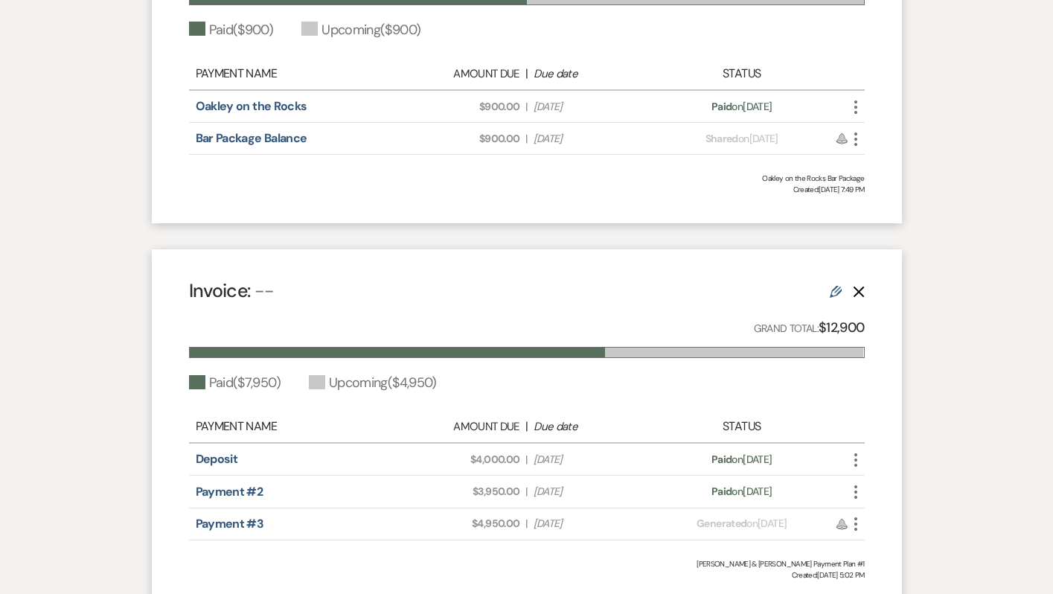
scroll to position [909, 0]
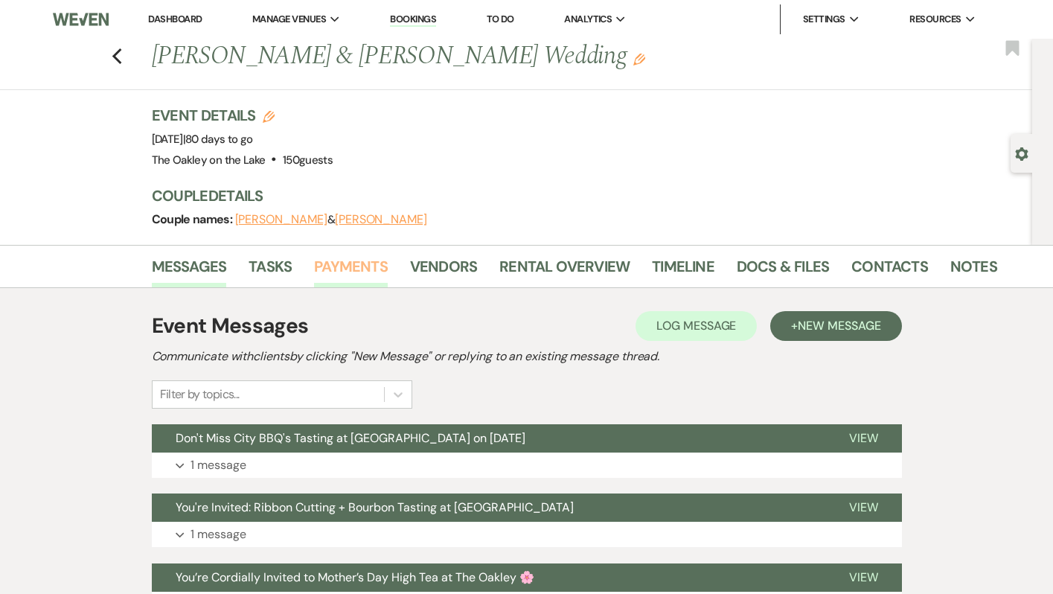
click at [368, 266] on link "Payments" at bounding box center [351, 270] width 74 height 33
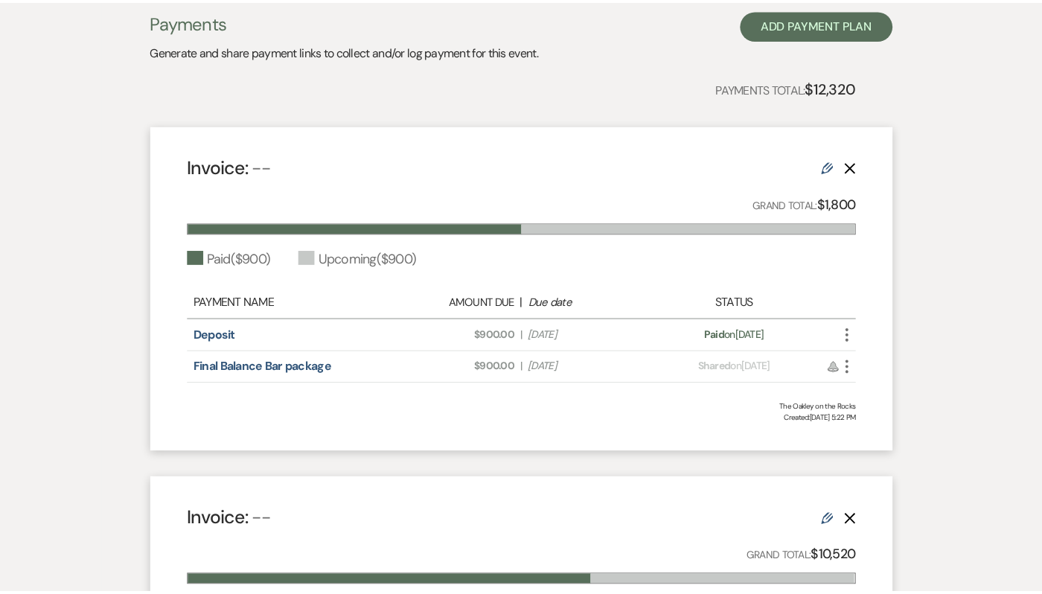
scroll to position [205, 0]
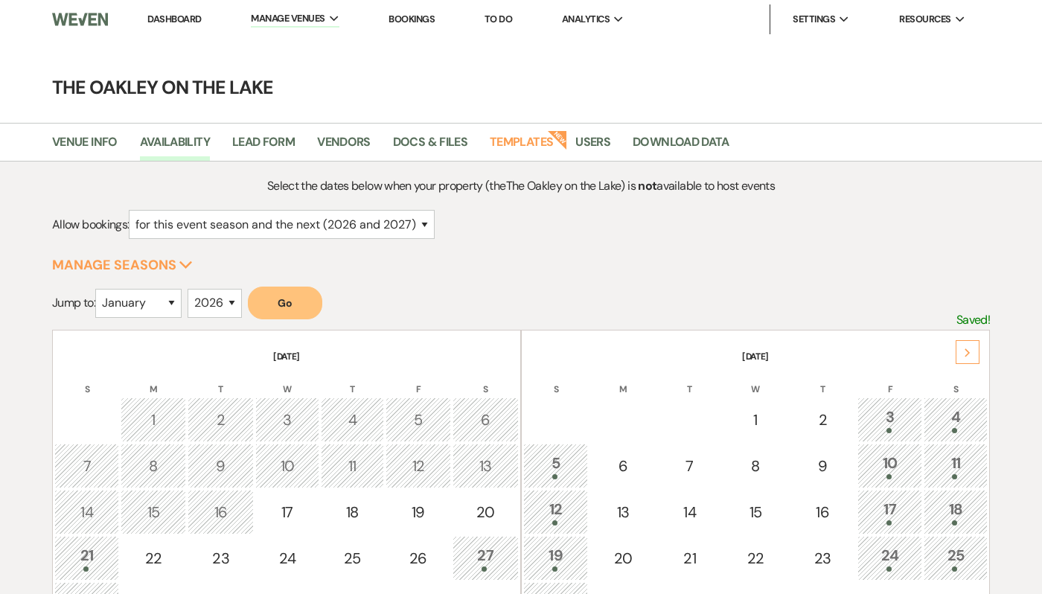
click at [420, 19] on link "Bookings" at bounding box center [411, 19] width 46 height 13
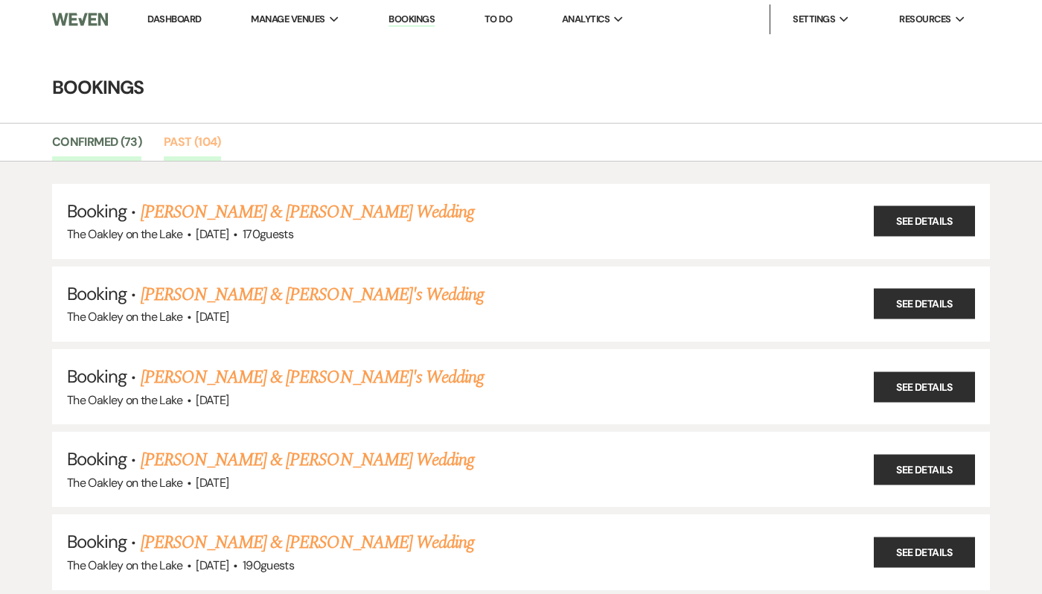
click at [188, 140] on link "Past (104)" at bounding box center [192, 146] width 57 height 28
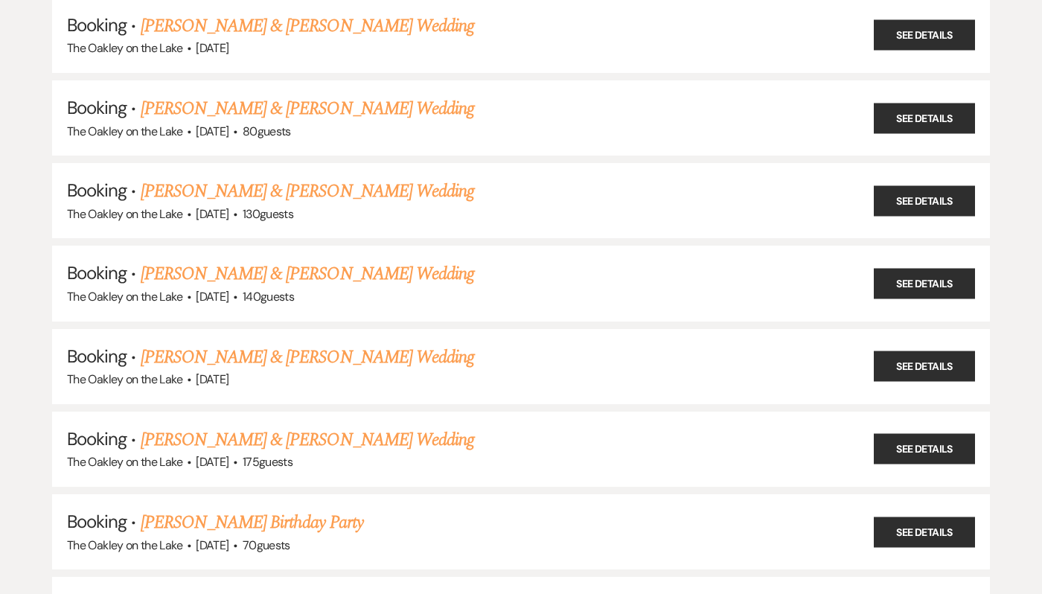
scroll to position [7799, 0]
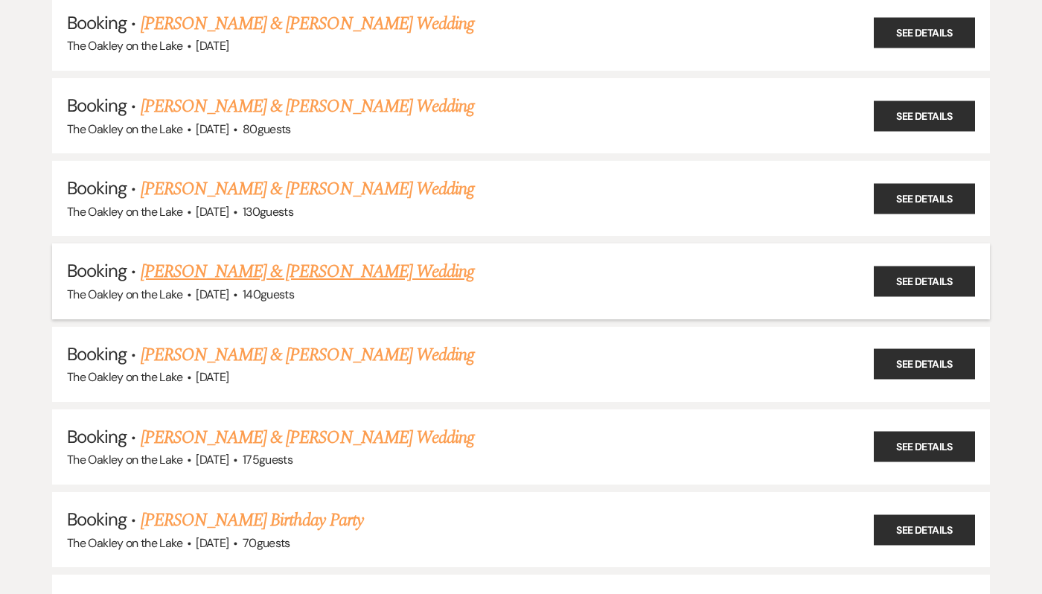
click at [286, 258] on link "Wanya Pridgen & Khayla Lloyd's Wedding" at bounding box center [307, 271] width 333 height 27
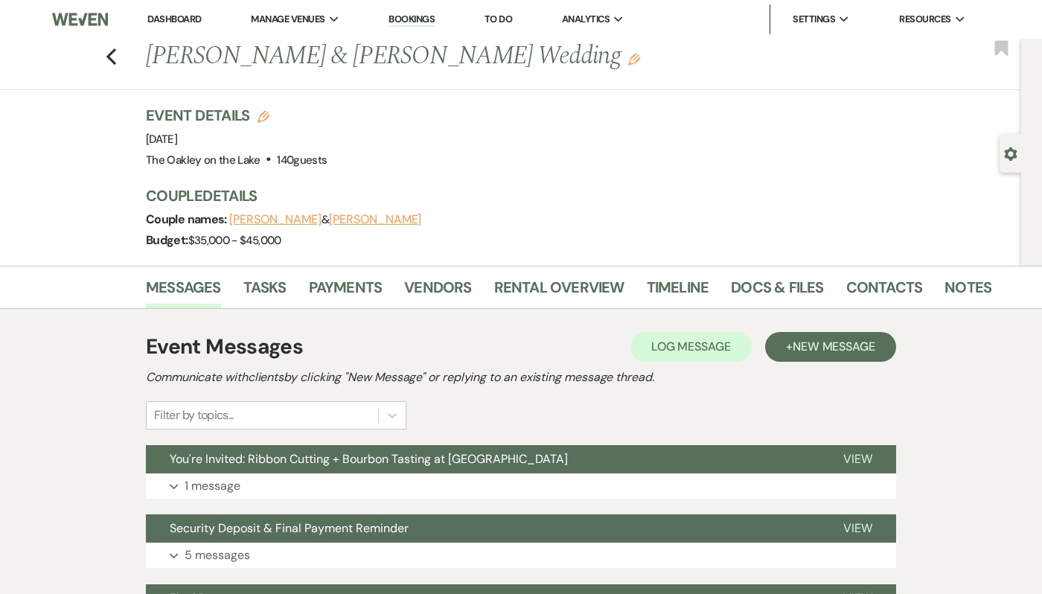
drag, startPoint x: 154, startPoint y: 52, endPoint x: 554, endPoint y: 48, distance: 399.6
click at [554, 48] on h1 "Wanya Pridgen & Khayla Lloyd's Wedding Edit" at bounding box center [479, 57] width 667 height 36
copy h1 "Wanya Pridgen & Khayla Lloyd's Wedding"
